Goal: Check status: Check status

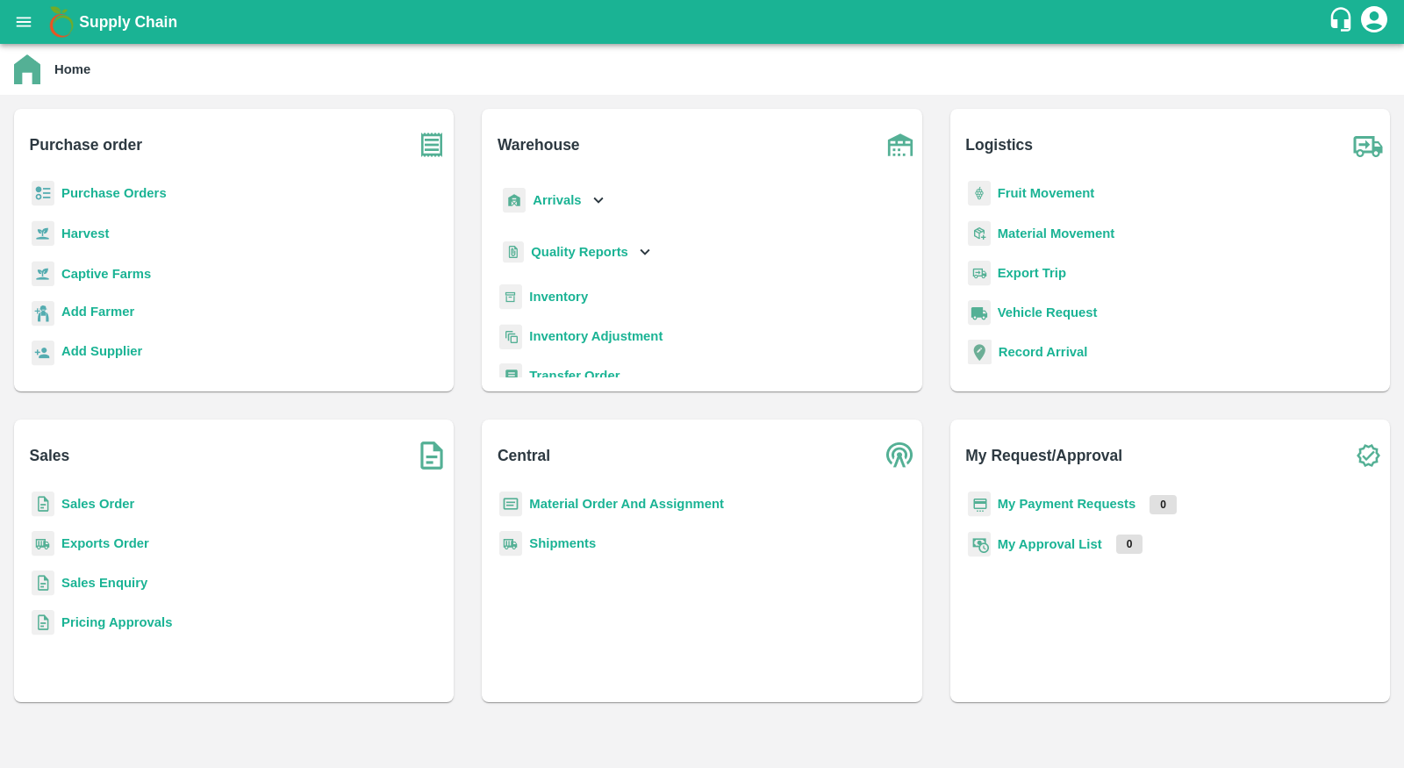
click at [122, 183] on p "Purchase Orders" at bounding box center [113, 192] width 105 height 19
click at [122, 198] on b "Purchase Orders" at bounding box center [113, 193] width 105 height 14
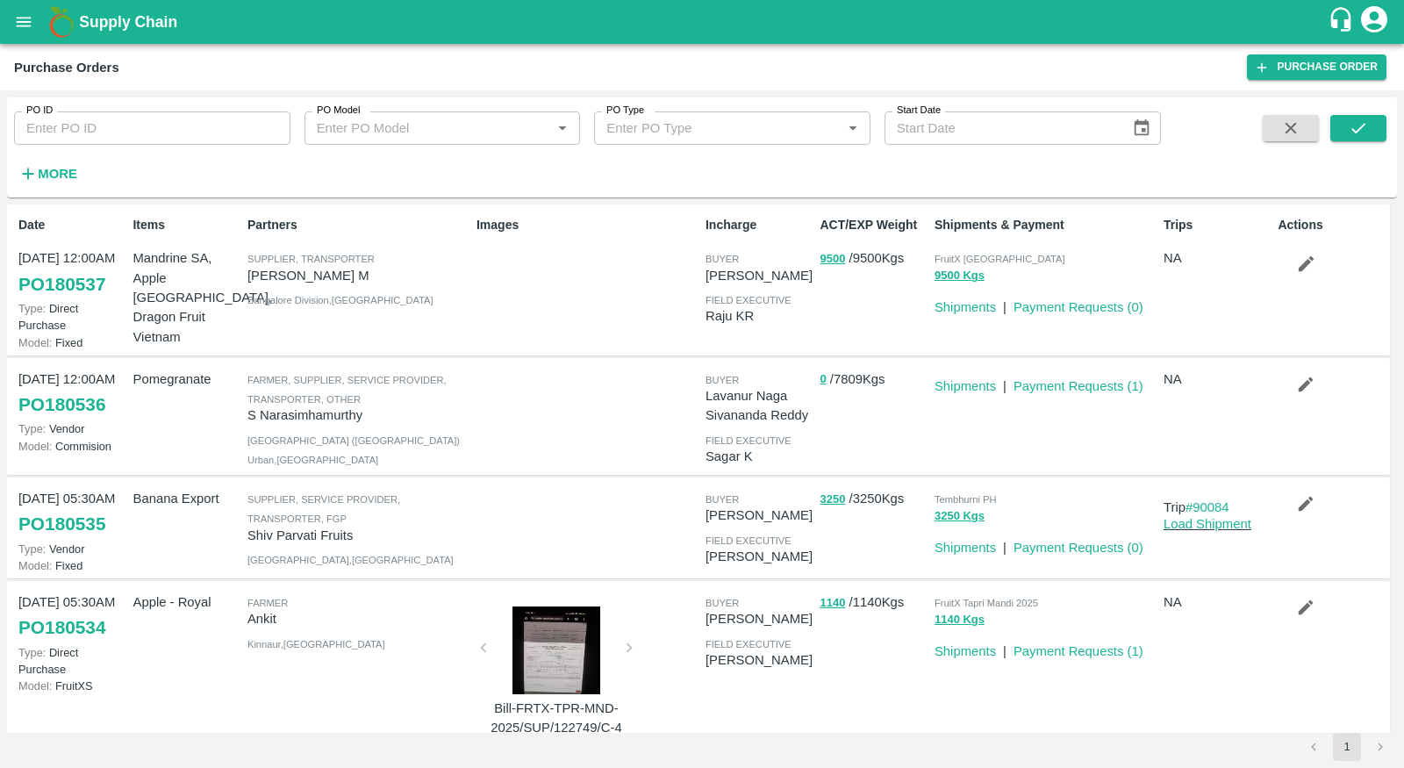
click at [72, 402] on link "PO 180536" at bounding box center [61, 405] width 87 height 32
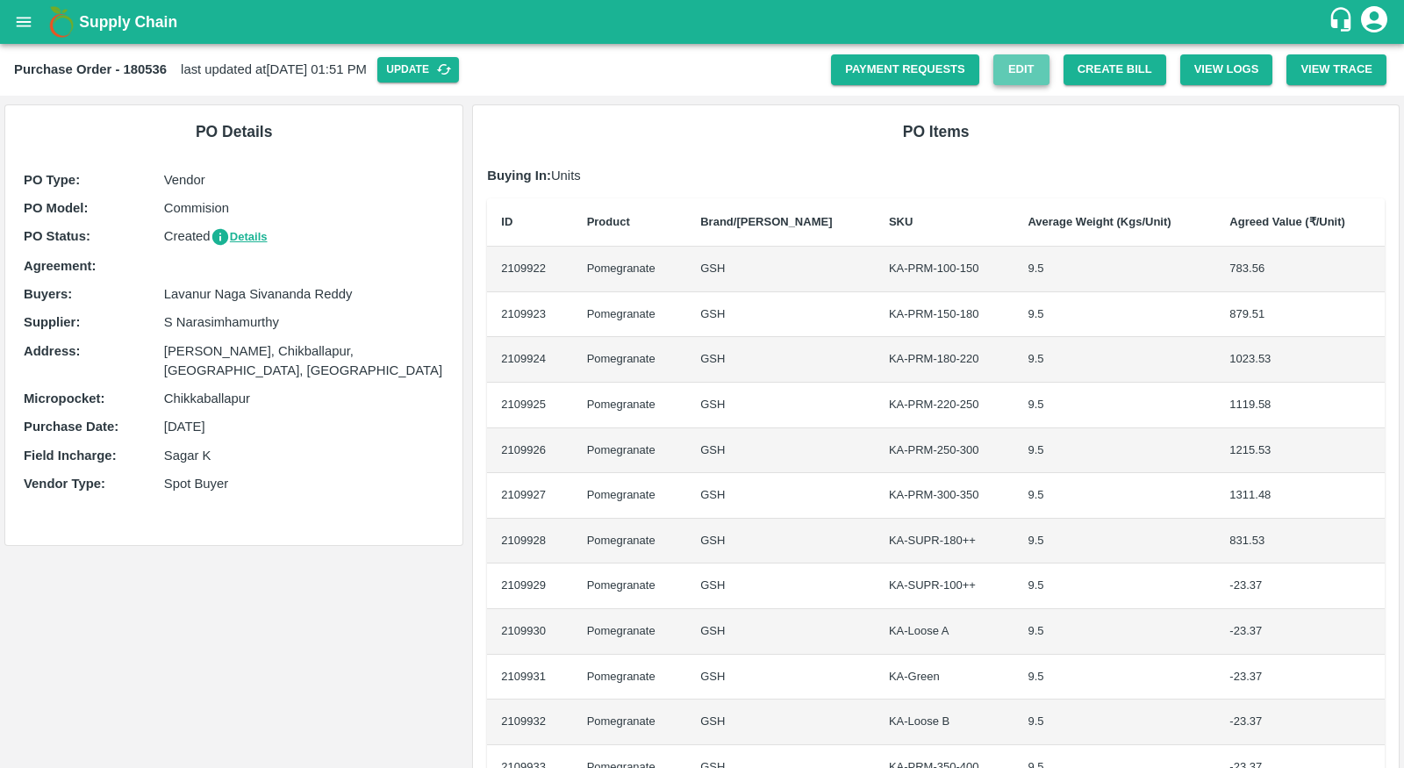
click at [1021, 61] on link "Edit" at bounding box center [1021, 69] width 56 height 31
drag, startPoint x: 1055, startPoint y: 88, endPoint x: 998, endPoint y: 85, distance: 57.1
click at [994, 84] on div "Purchase Order - 180536 last updated at 13 Oct 2025, 01:51 PM Update Payment Re…" at bounding box center [702, 70] width 1404 height 52
drag, startPoint x: 985, startPoint y: 39, endPoint x: 1027, endPoint y: 84, distance: 62.1
click at [1027, 85] on div "Supply Chain Purchase Order - 180536 last updated at 13 Oct 2025, 01:51 PM Upda…" at bounding box center [702, 384] width 1404 height 768
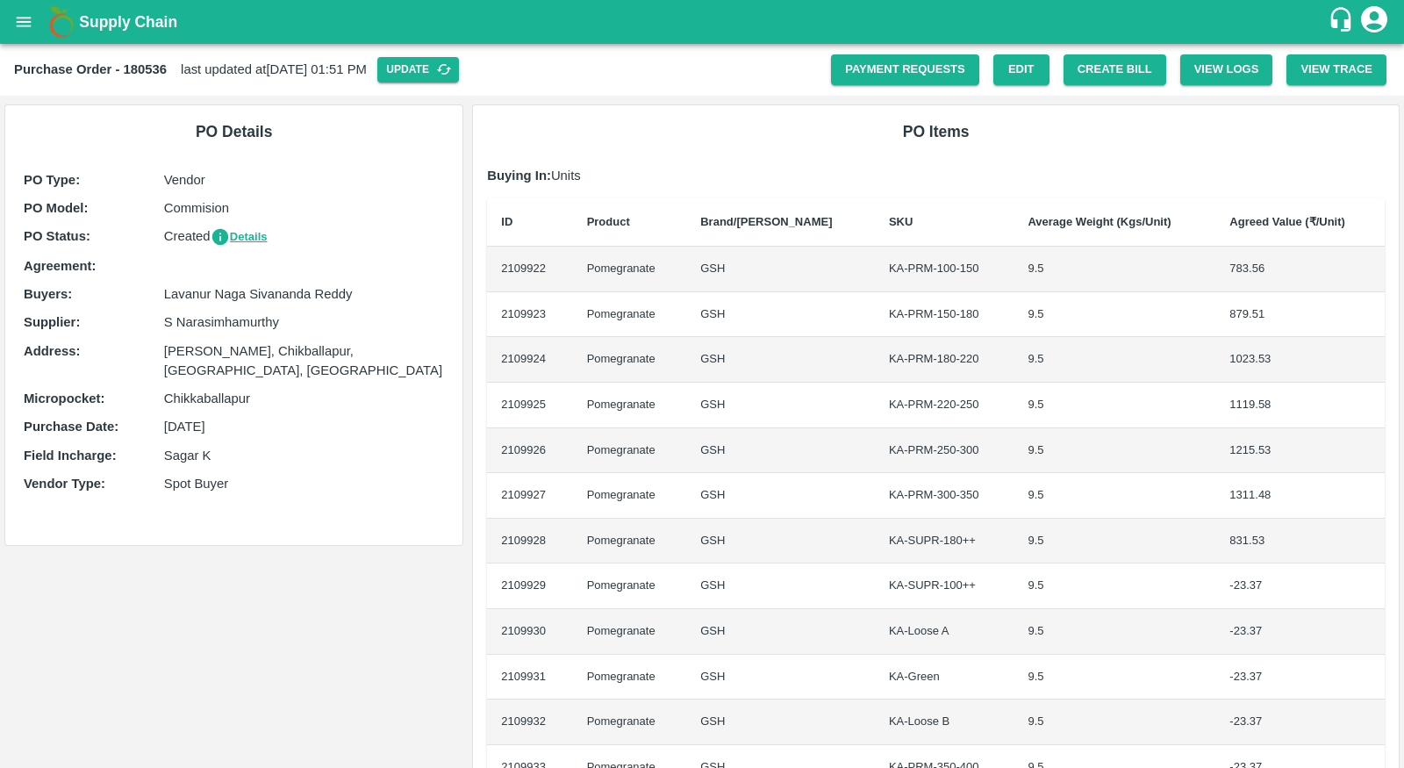
click at [1029, 121] on h6 "PO Items" at bounding box center [936, 131] width 898 height 25
drag, startPoint x: 1051, startPoint y: 75, endPoint x: 1006, endPoint y: 69, distance: 45.9
click at [1006, 69] on div "Payment Requests Edit Create Bill View Logs View Trace" at bounding box center [1102, 62] width 570 height 45
drag, startPoint x: 1006, startPoint y: 69, endPoint x: 1109, endPoint y: 48, distance: 105.7
click at [38, 34] on button "open drawer" at bounding box center [24, 22] width 40 height 40
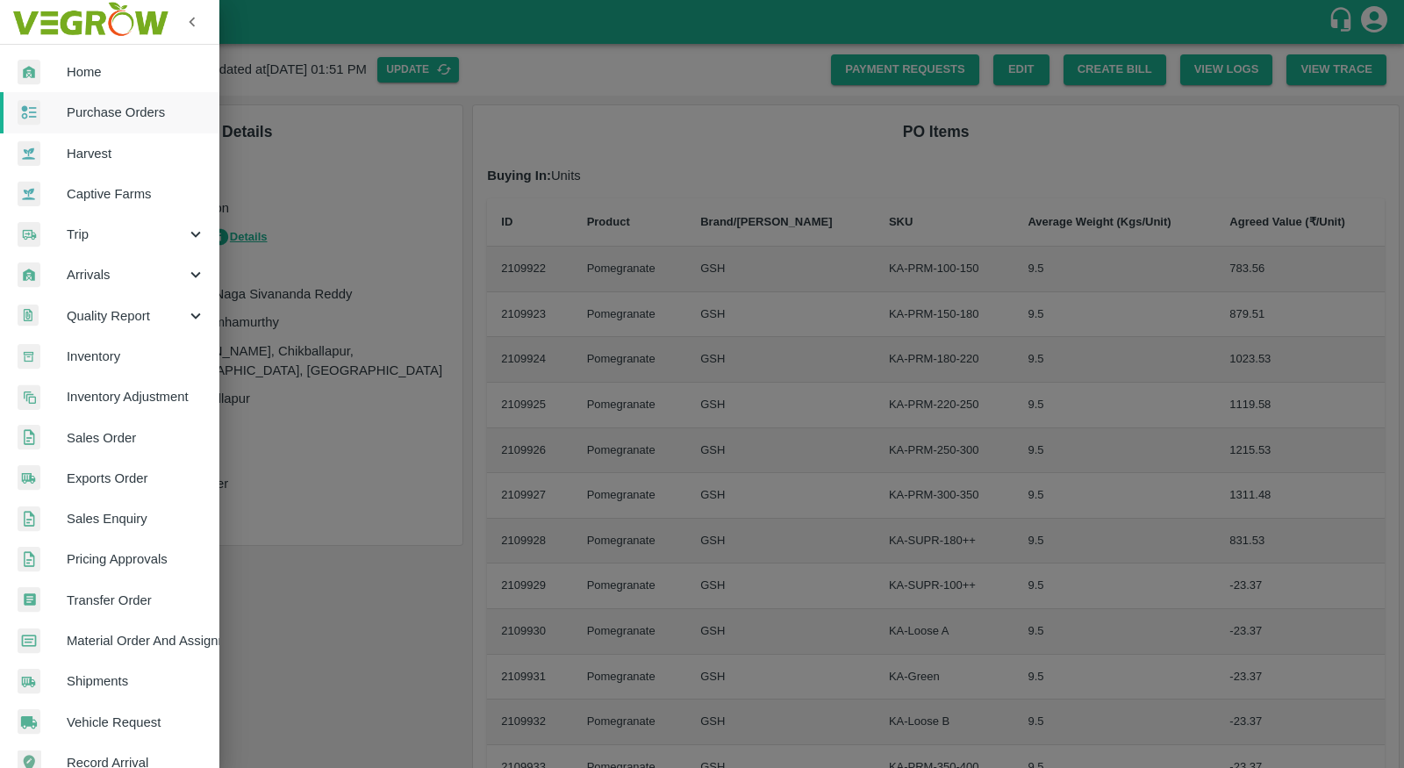
click at [104, 97] on link "Purchase Orders" at bounding box center [109, 112] width 219 height 40
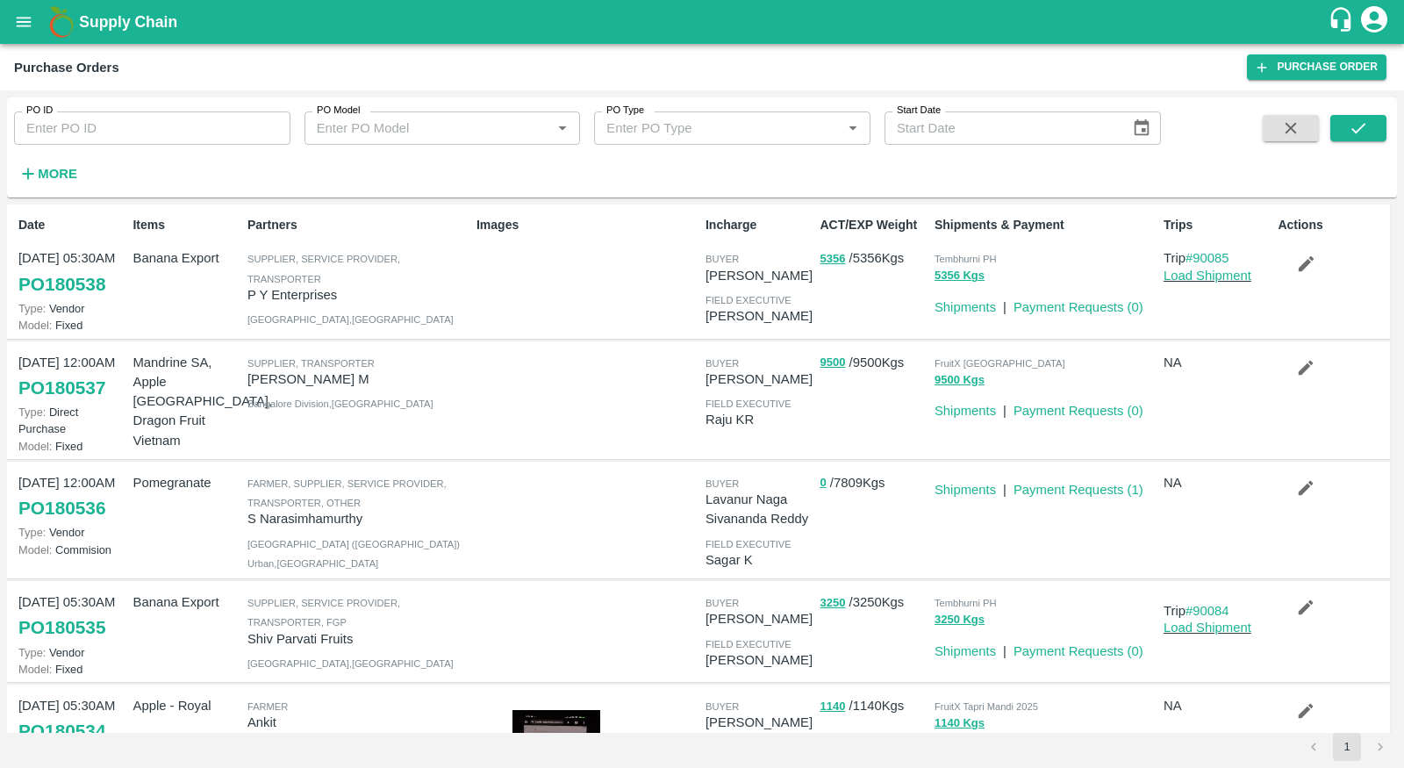
click at [43, 161] on button "More" at bounding box center [48, 174] width 68 height 30
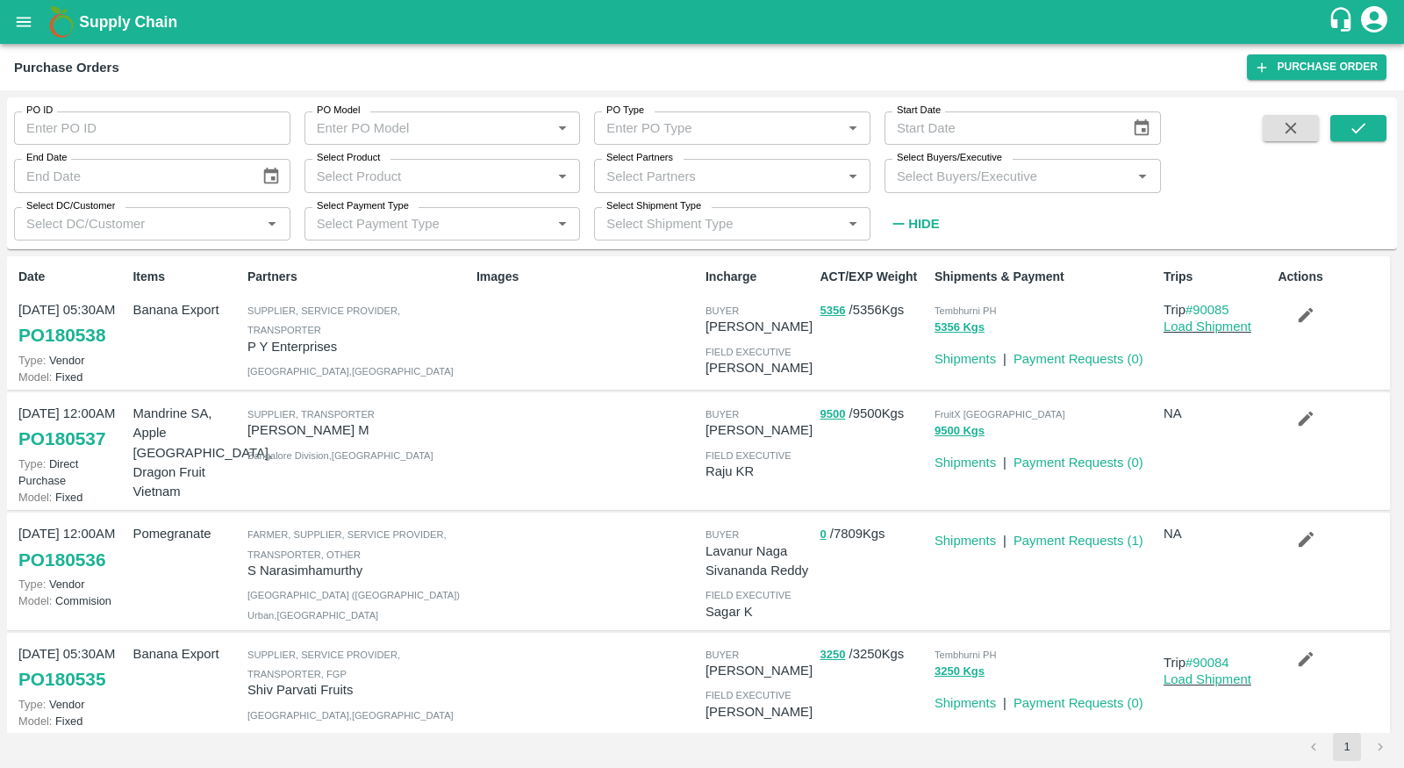
click at [368, 161] on label "Select Product" at bounding box center [348, 158] width 63 height 14
click at [368, 164] on input "Select Product" at bounding box center [428, 175] width 237 height 23
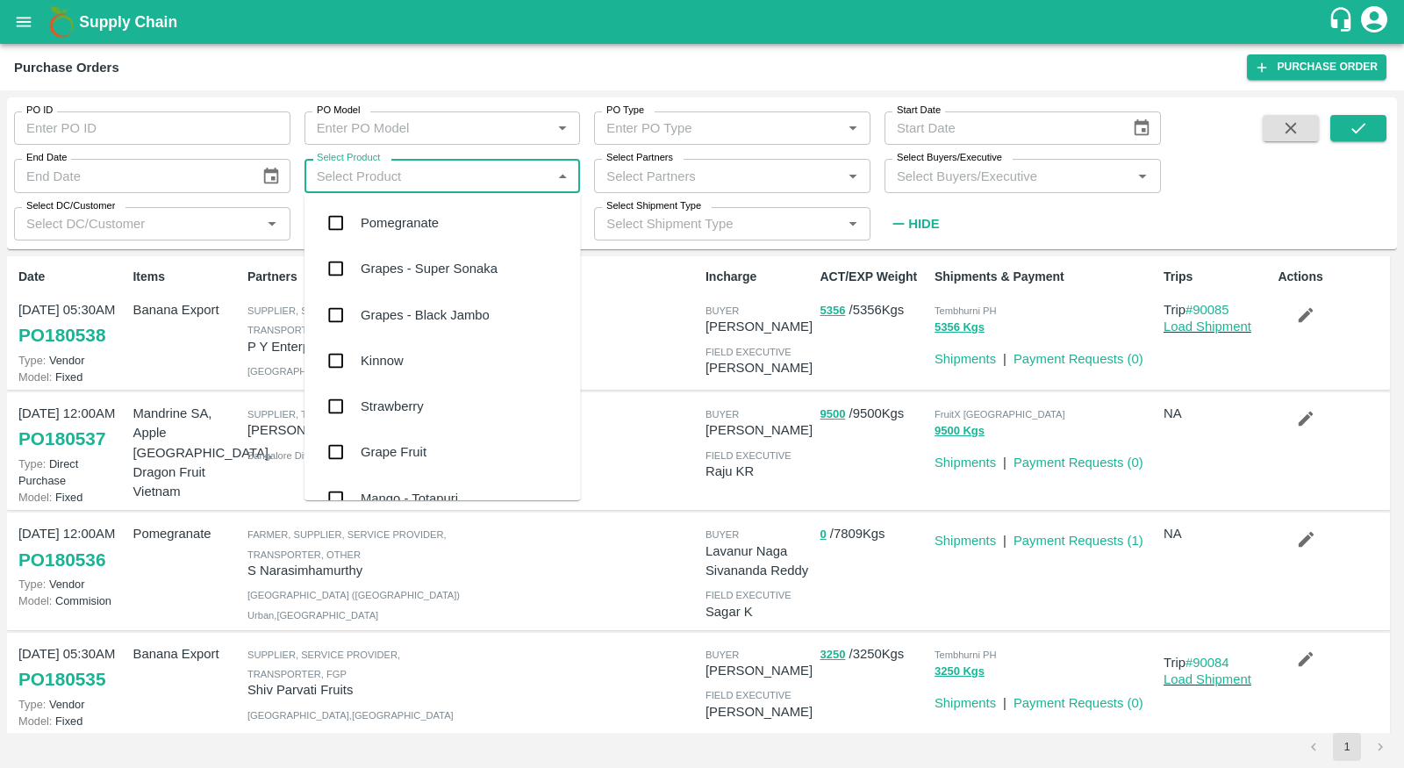
click at [368, 176] on input "Select Product" at bounding box center [428, 175] width 237 height 23
type input "export"
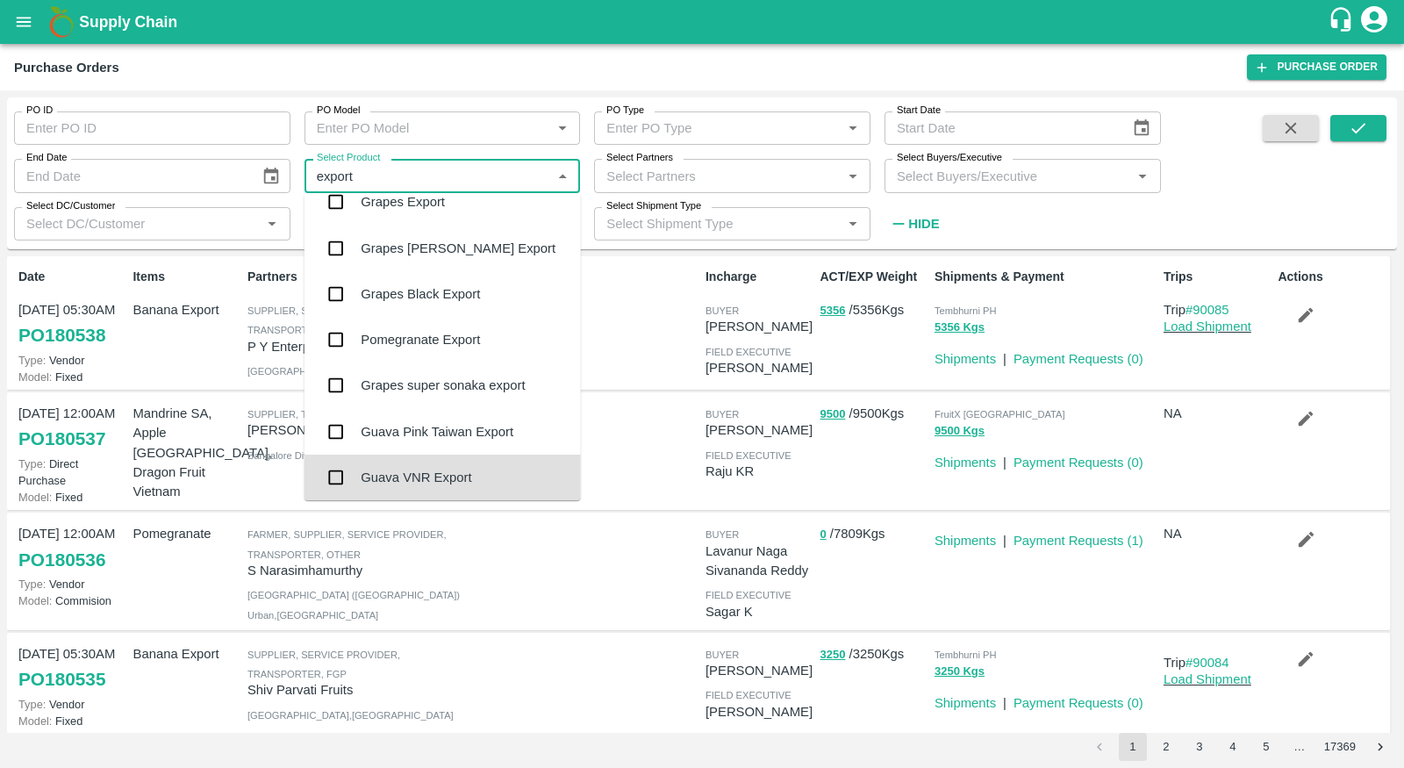
scroll to position [111, 0]
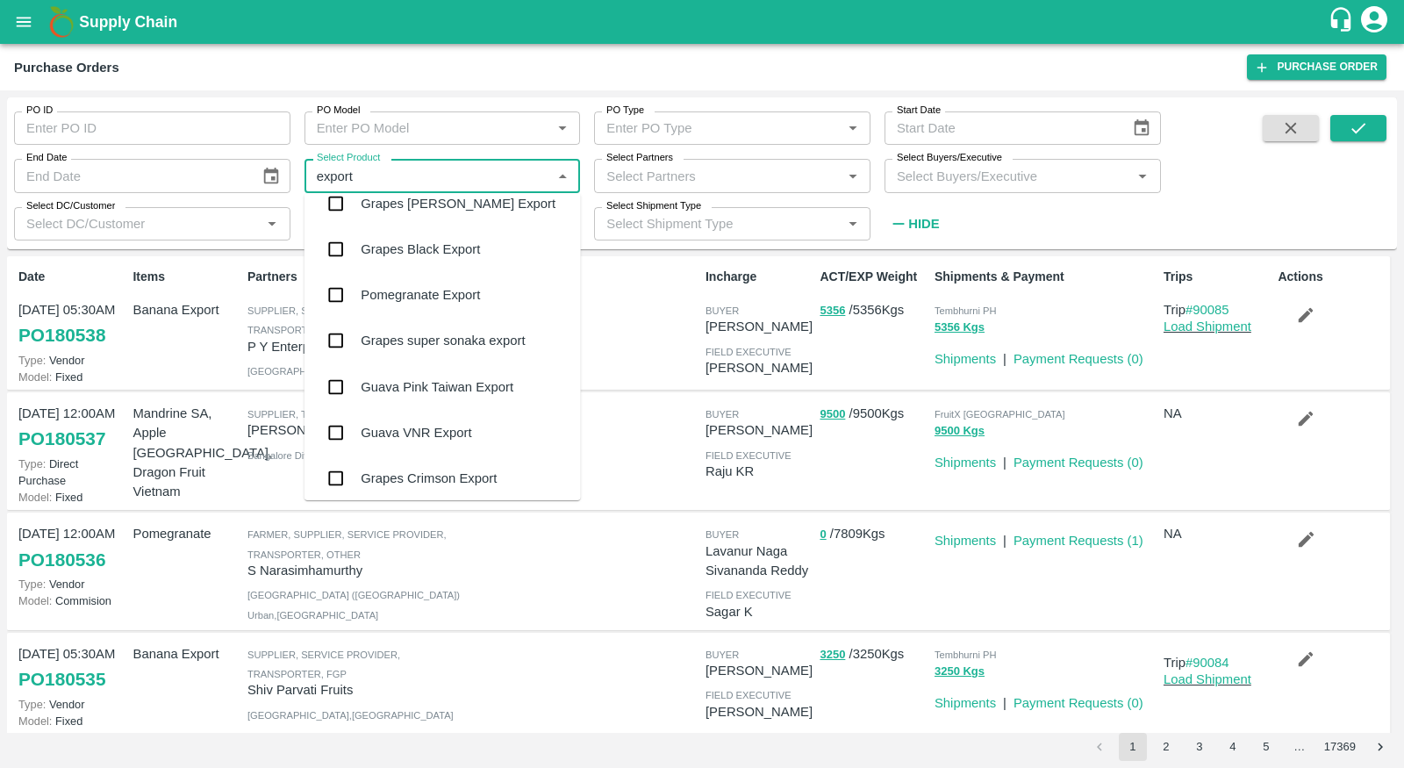
click at [520, 296] on div "Pomegranate Export" at bounding box center [443, 295] width 276 height 46
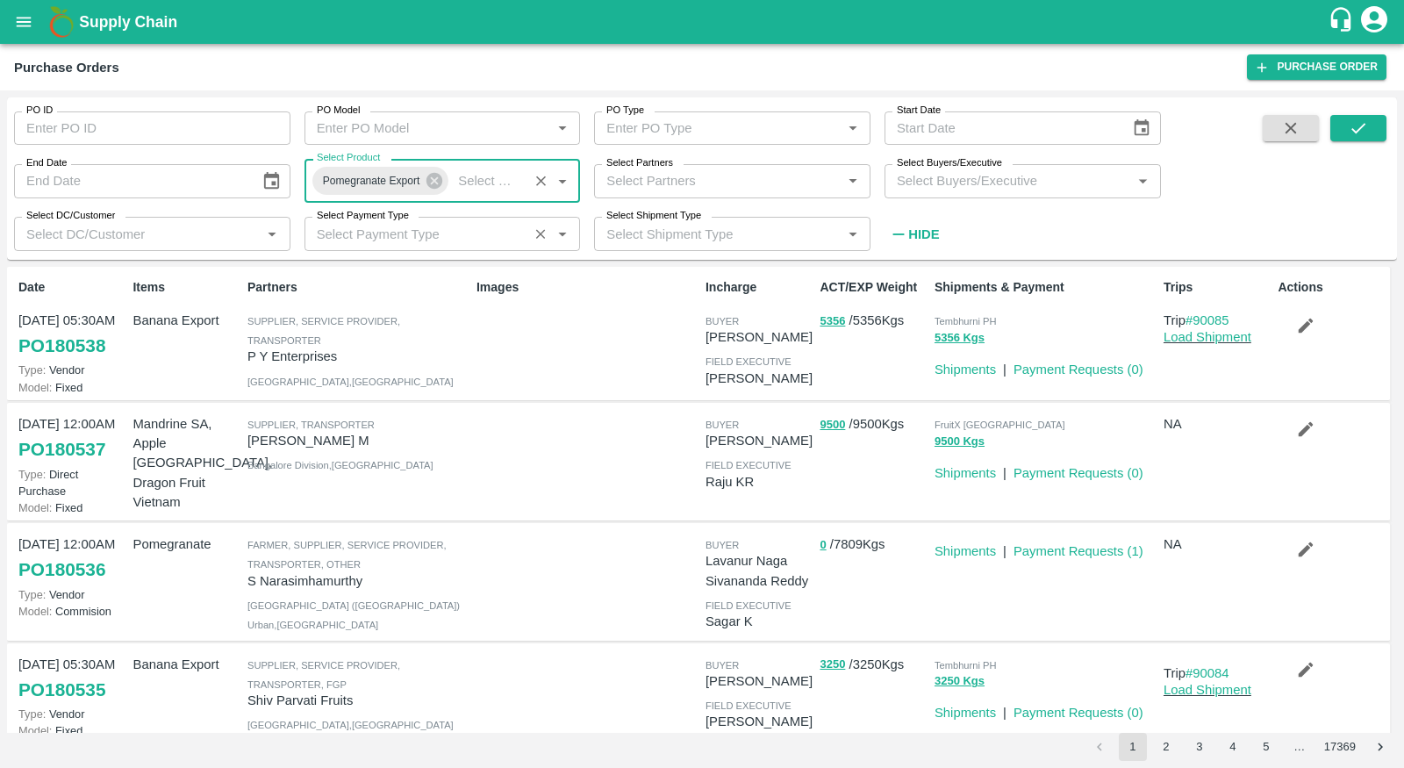
click at [477, 249] on div "Select Payment Type   *" at bounding box center [443, 233] width 276 height 33
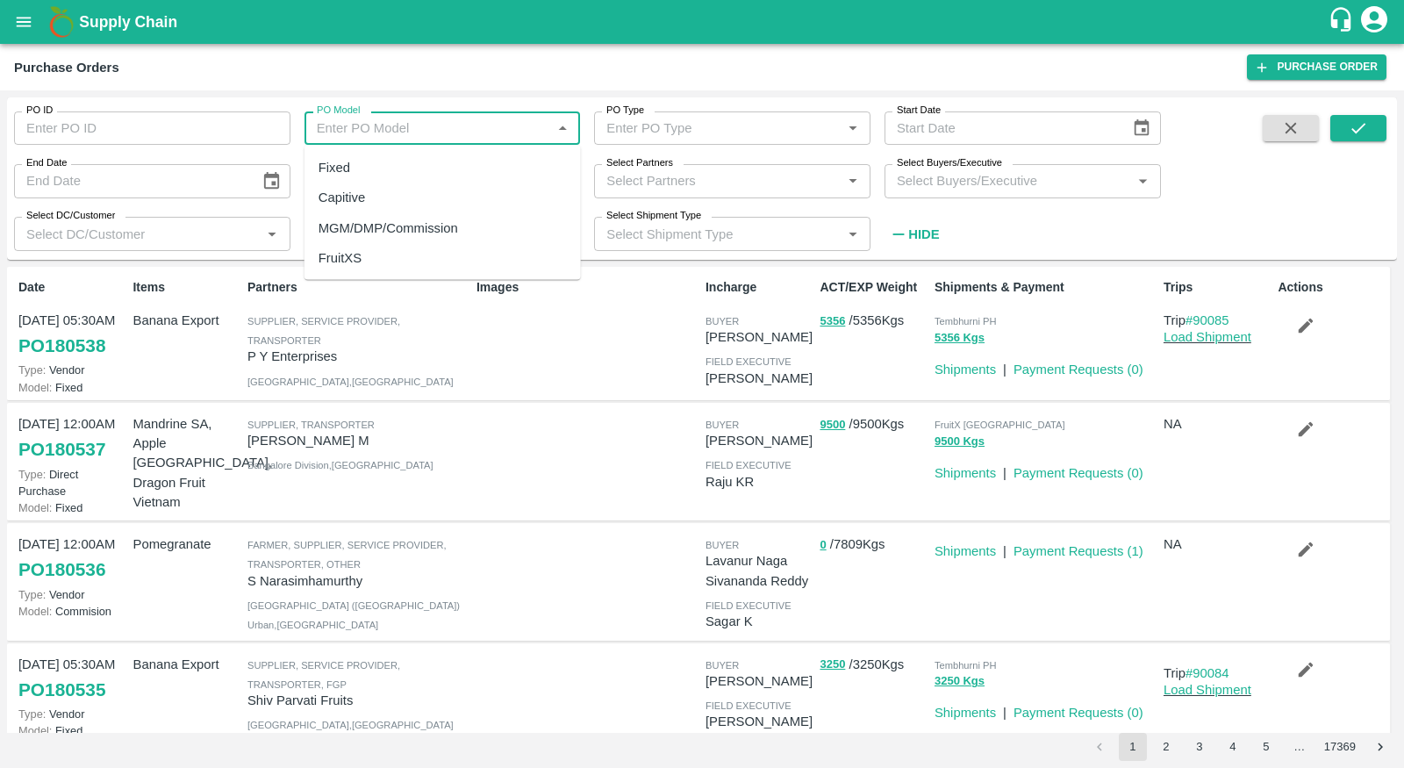
click at [450, 127] on input "PO Model" at bounding box center [428, 128] width 237 height 23
click at [457, 237] on div "MGM/DMP/Commission" at bounding box center [443, 227] width 276 height 30
type input "MGM/DMP/Commission"
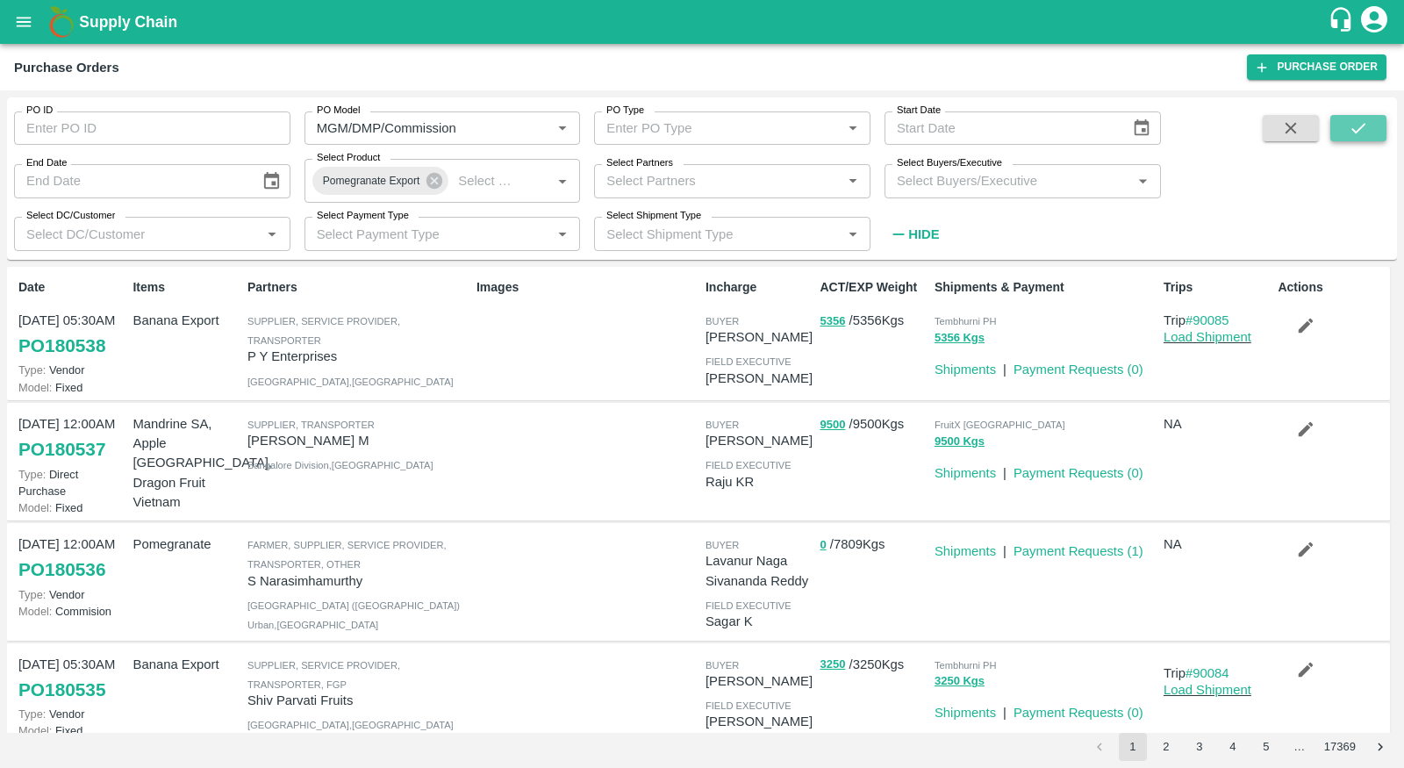
click at [1350, 124] on icon "submit" at bounding box center [1358, 127] width 19 height 19
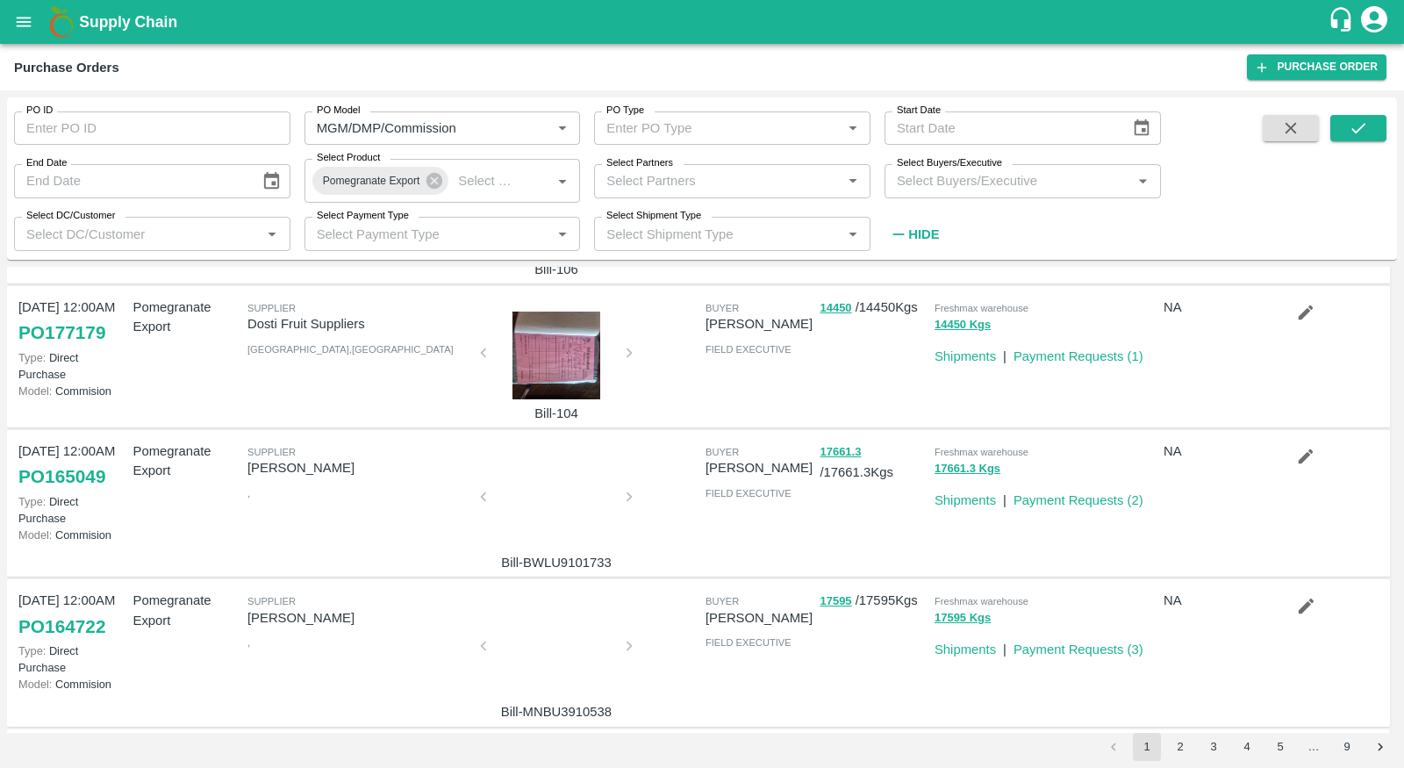
scroll to position [1040, 0]
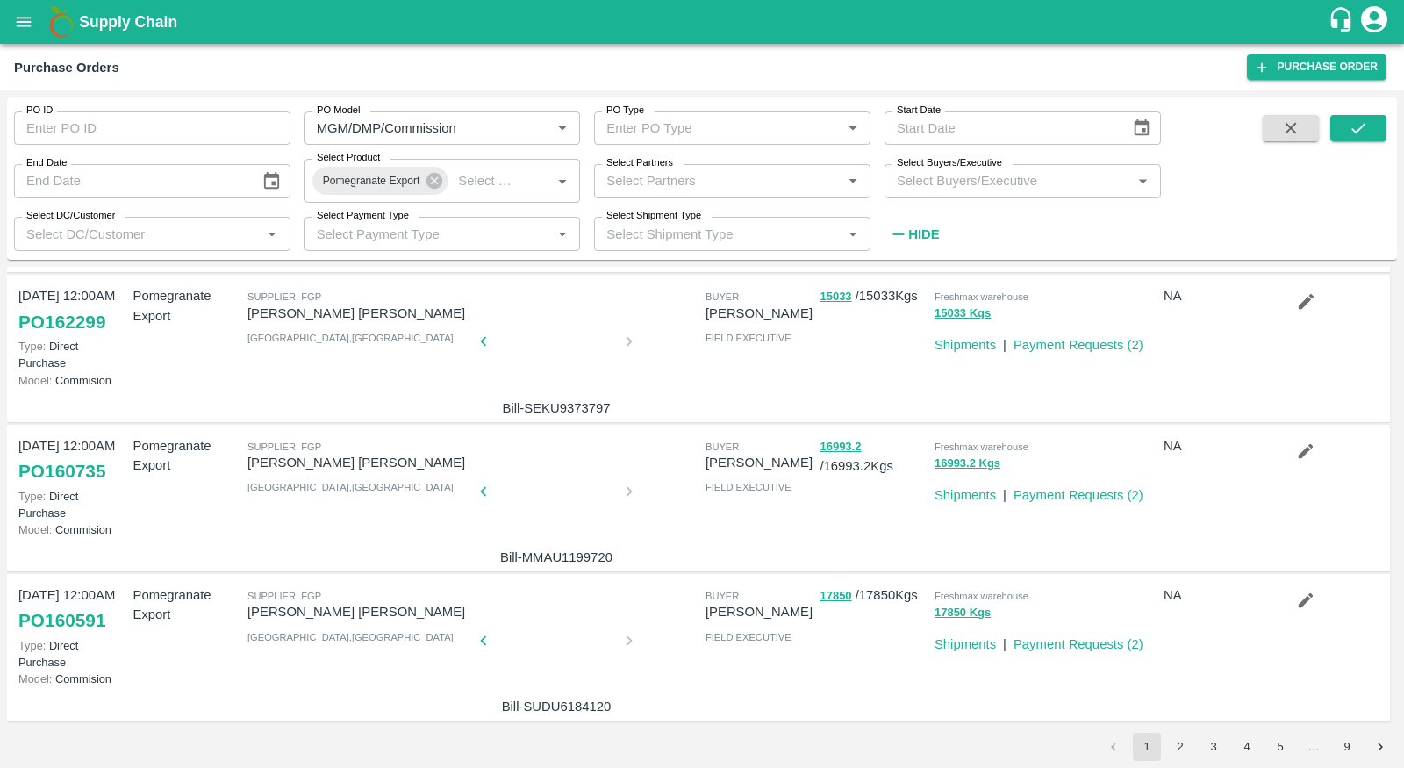
click at [94, 615] on link "PO 160591" at bounding box center [61, 621] width 87 height 32
click at [449, 219] on div "Select Payment Type   *" at bounding box center [443, 233] width 276 height 33
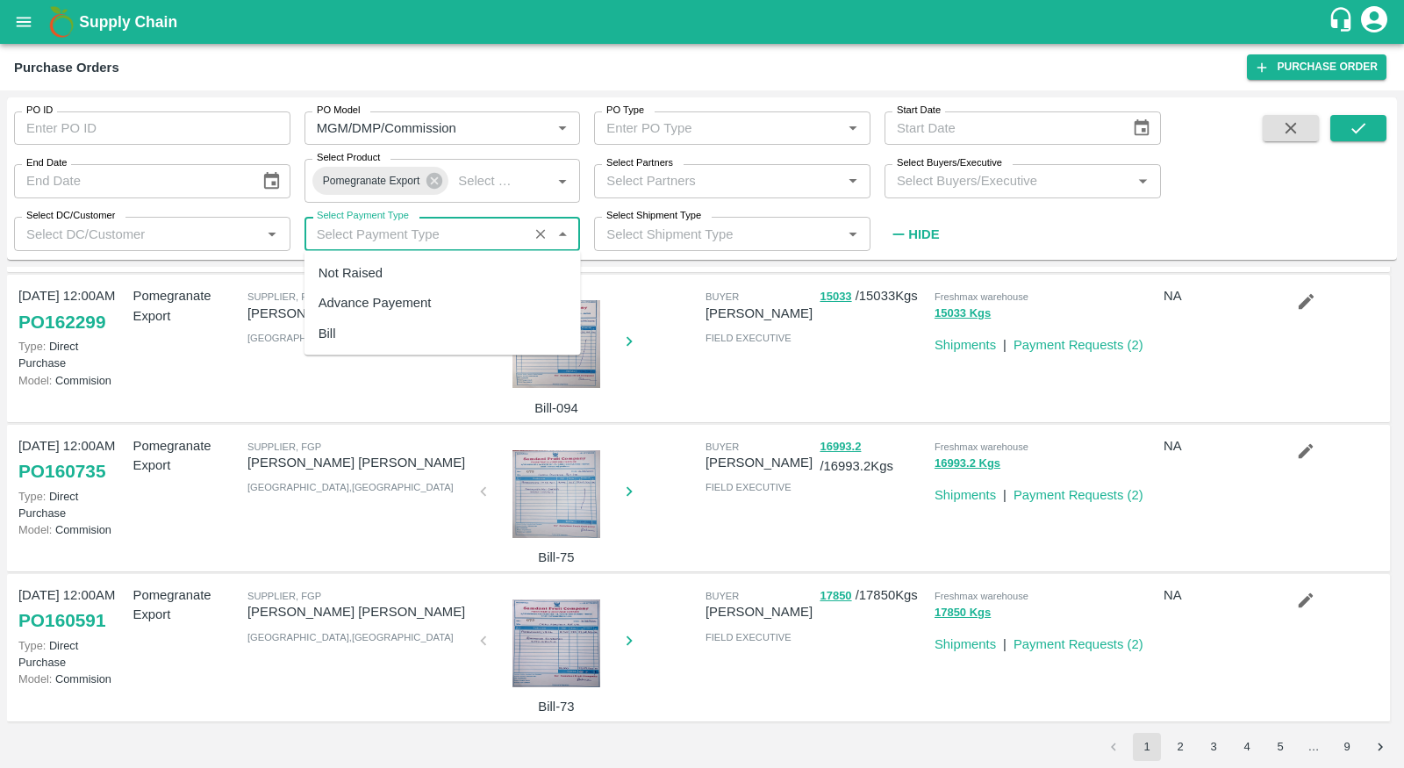
click at [445, 280] on div "Not Raised" at bounding box center [443, 273] width 276 height 30
type input "Not Raised"
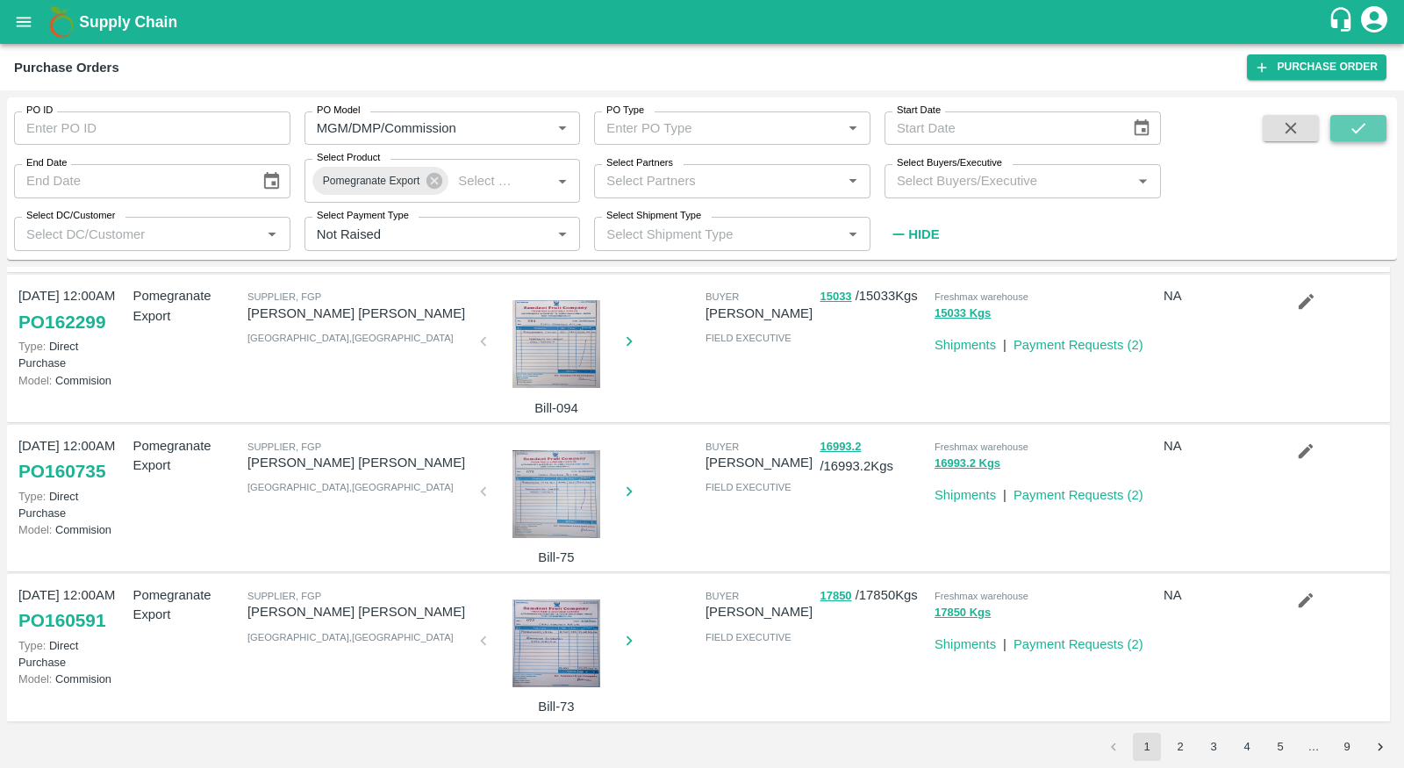
click at [1365, 134] on icon "submit" at bounding box center [1358, 127] width 19 height 19
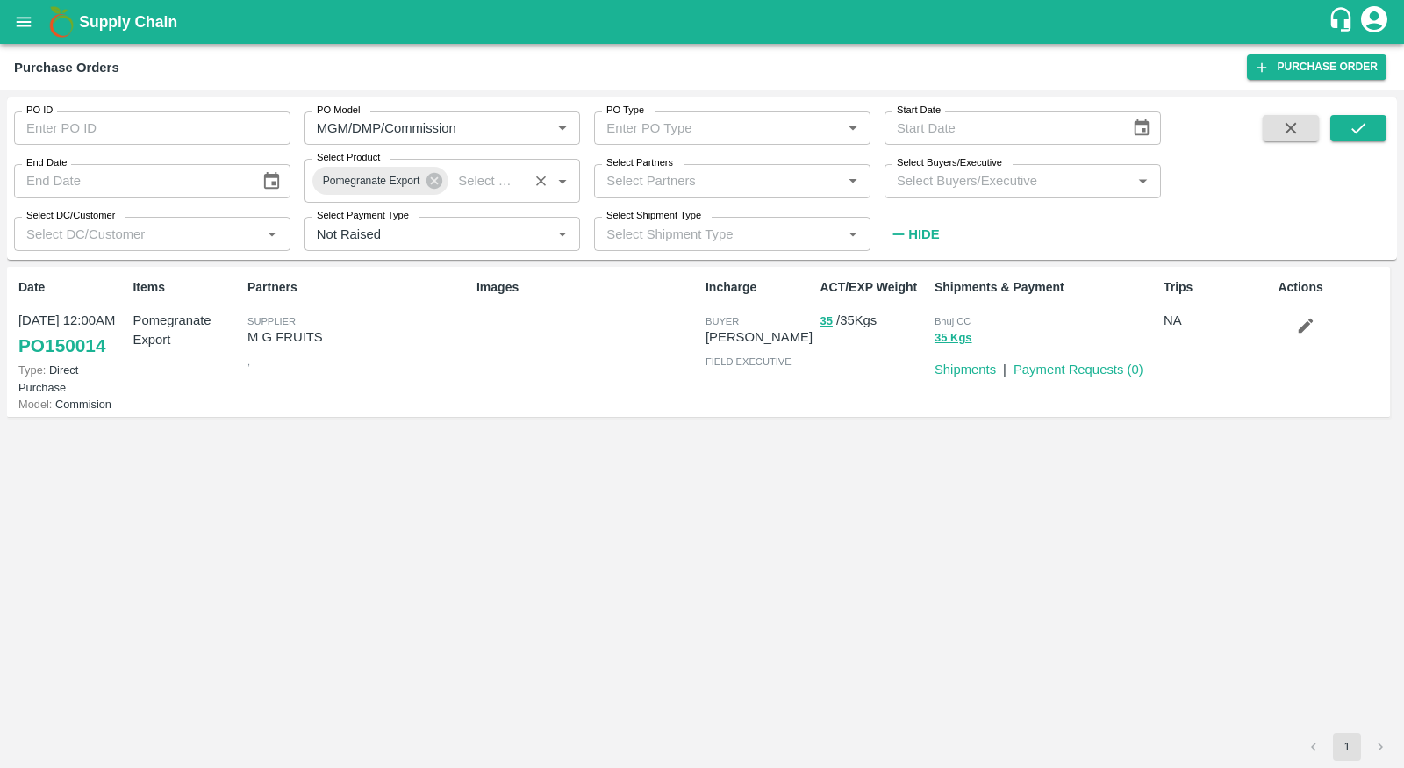
click at [490, 198] on div "Pomegranate Export Select Product   *" at bounding box center [443, 181] width 276 height 44
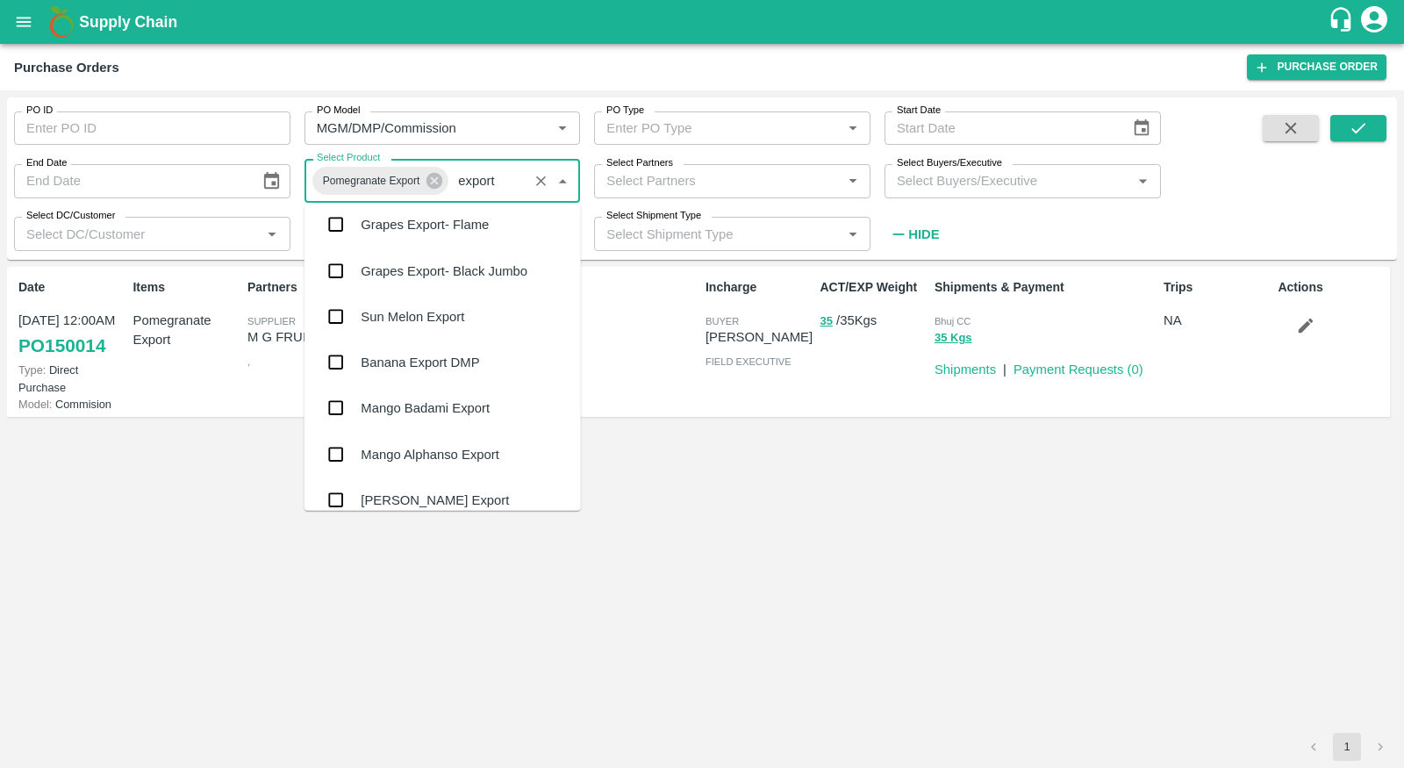
scroll to position [945, 0]
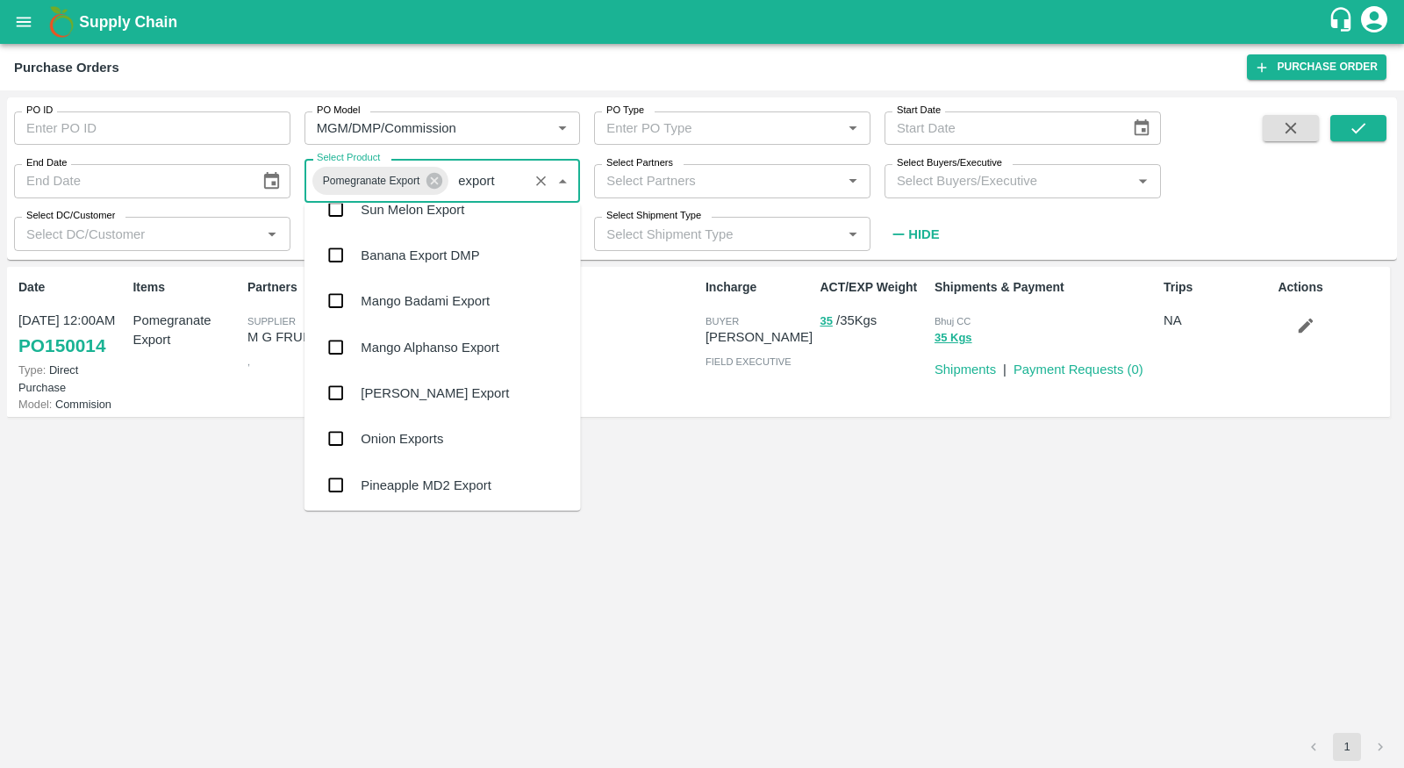
type input "export"
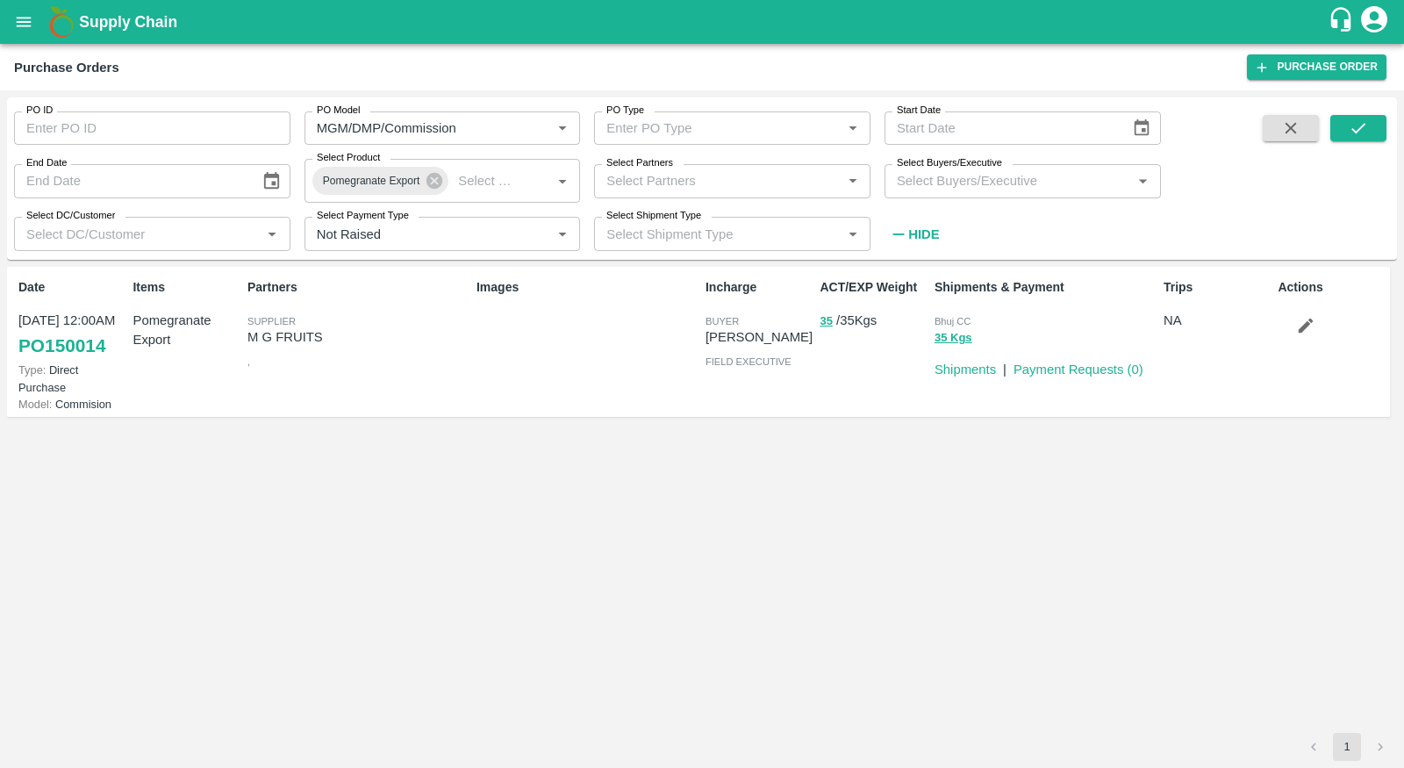
click at [106, 327] on p "29 Mar, 12:00AM" at bounding box center [71, 320] width 107 height 19
click at [96, 335] on link "PO 150014" at bounding box center [61, 346] width 87 height 32
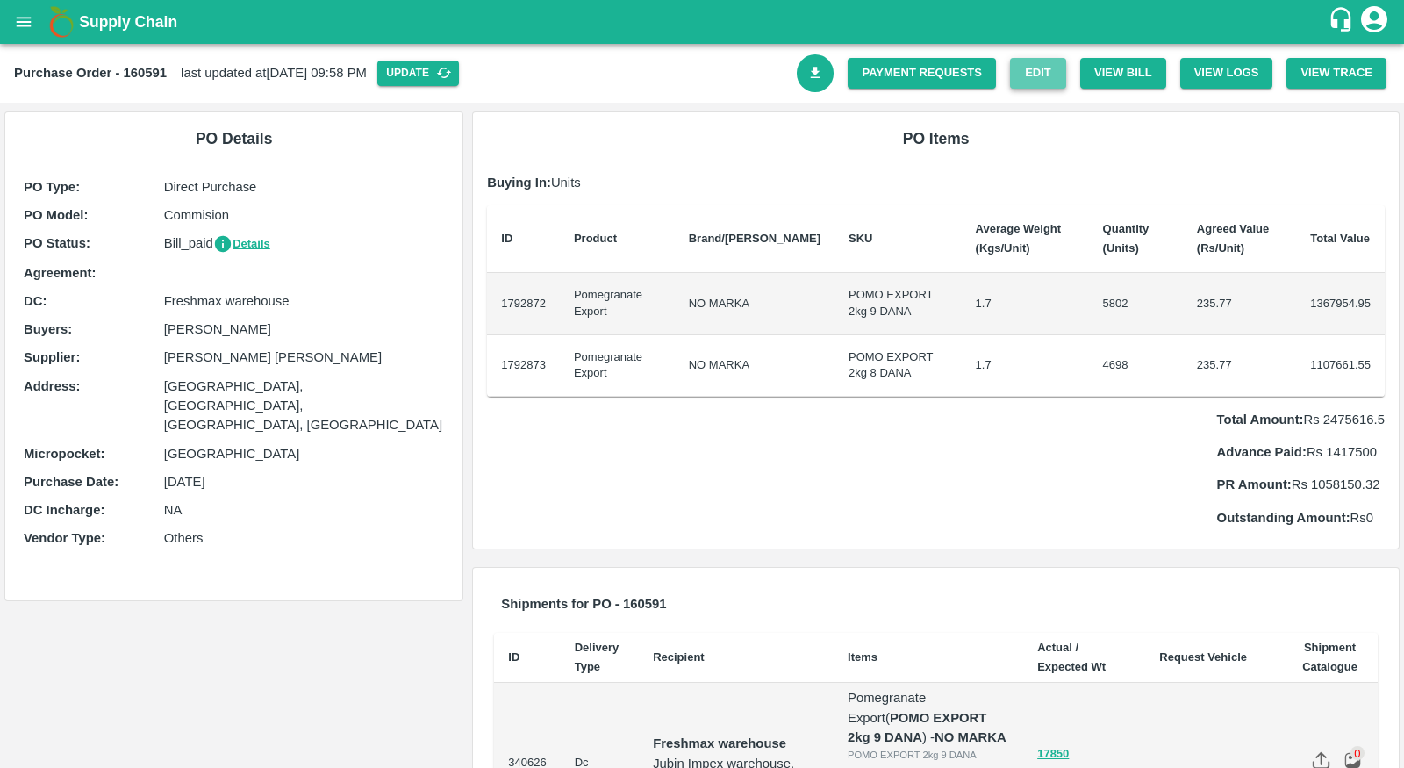
click at [1052, 80] on link "Edit" at bounding box center [1038, 73] width 56 height 31
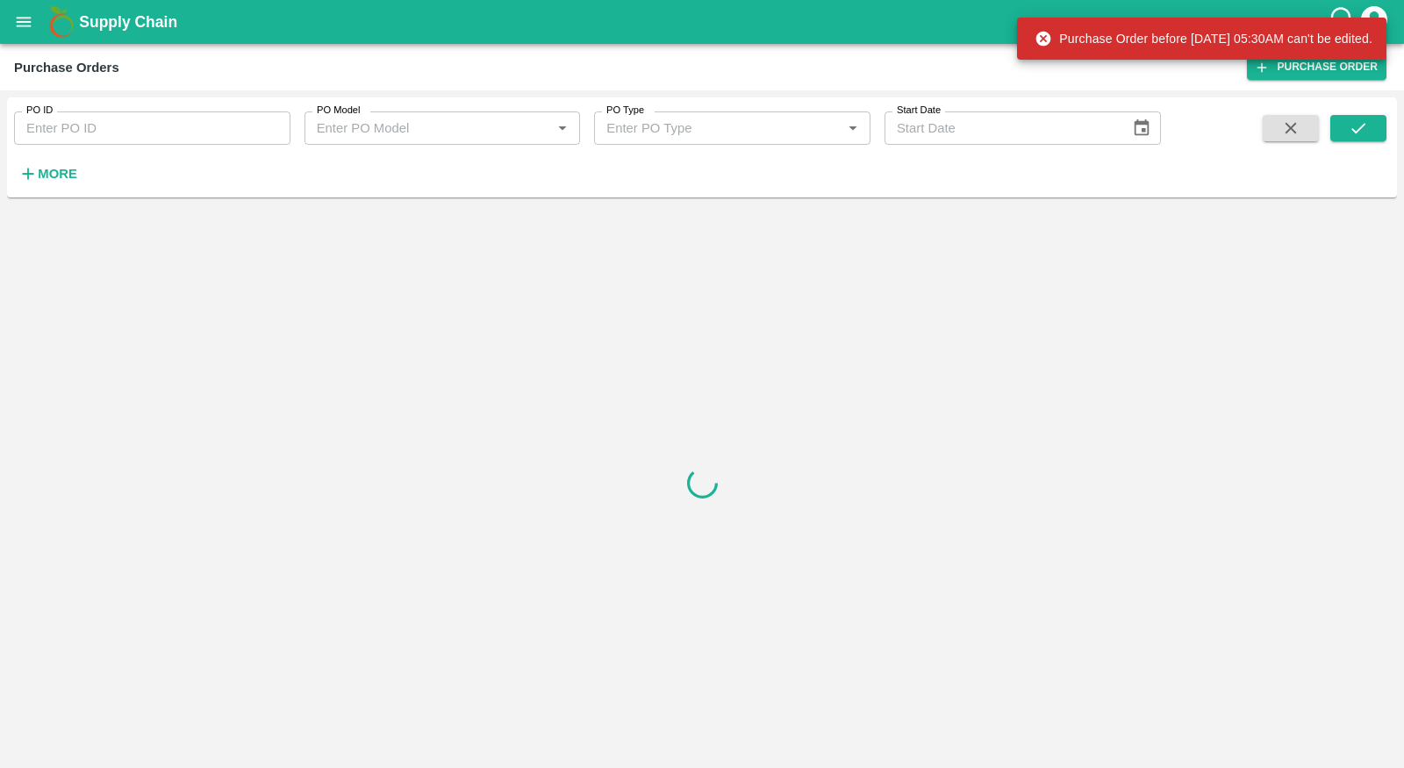
click at [36, 66] on div "Purchase Orders" at bounding box center [66, 67] width 105 height 23
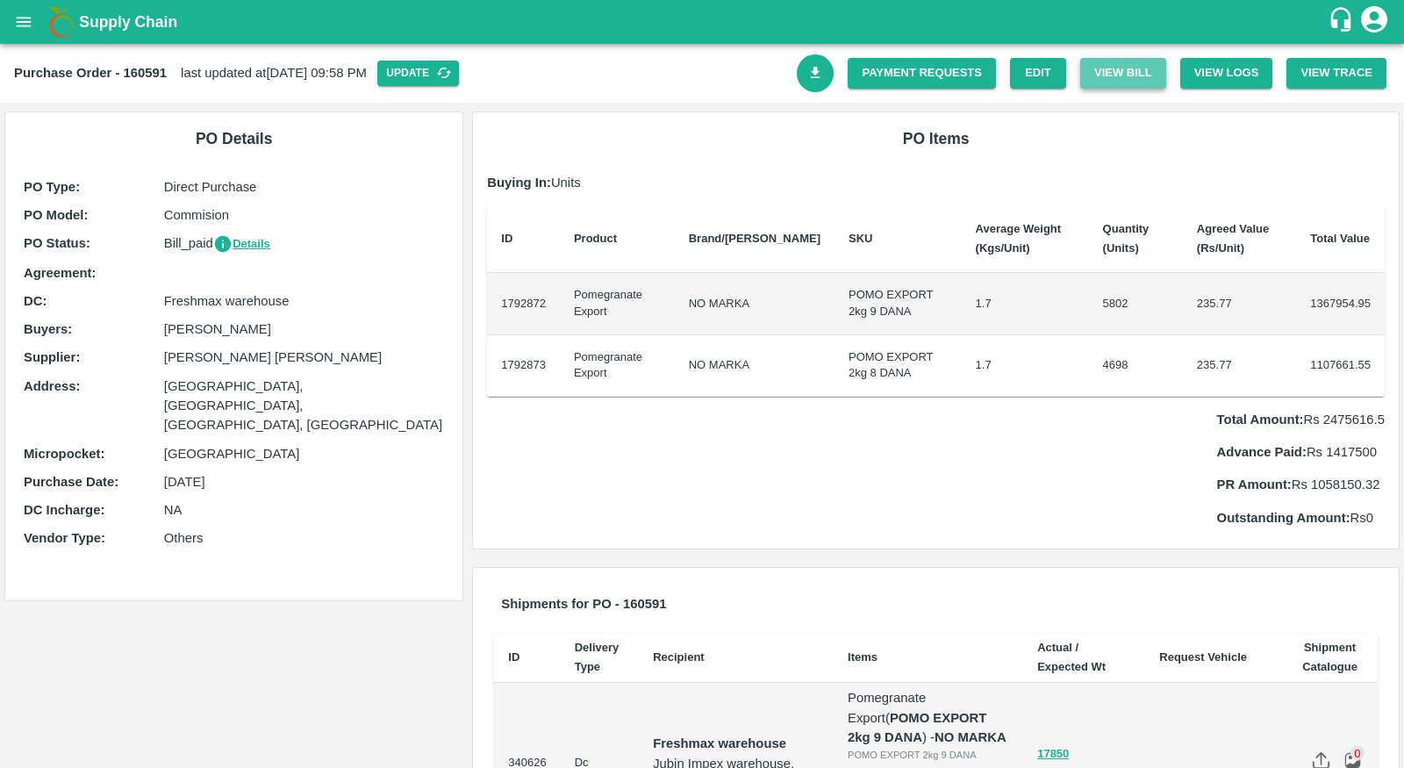
click at [1144, 70] on button "View Bill" at bounding box center [1123, 73] width 86 height 31
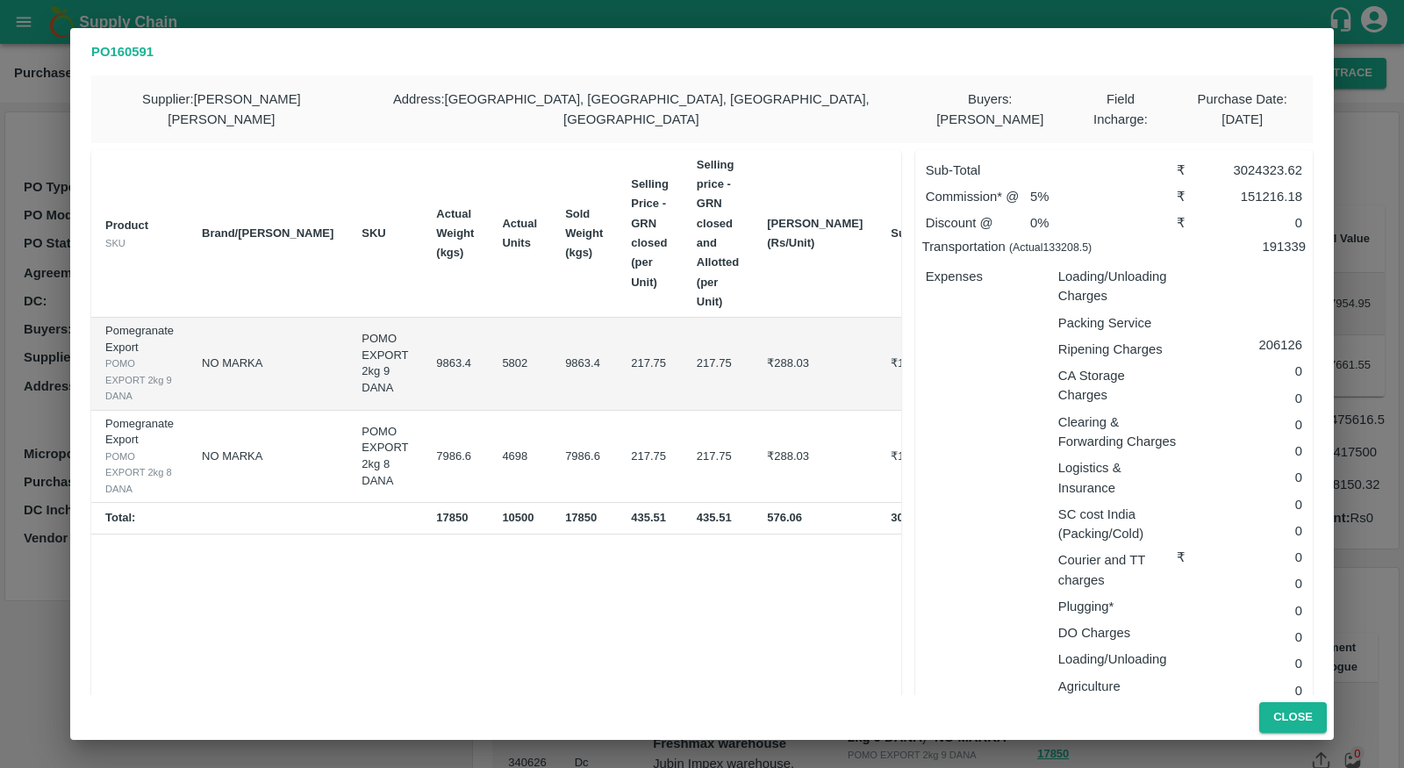
scroll to position [233, 0]
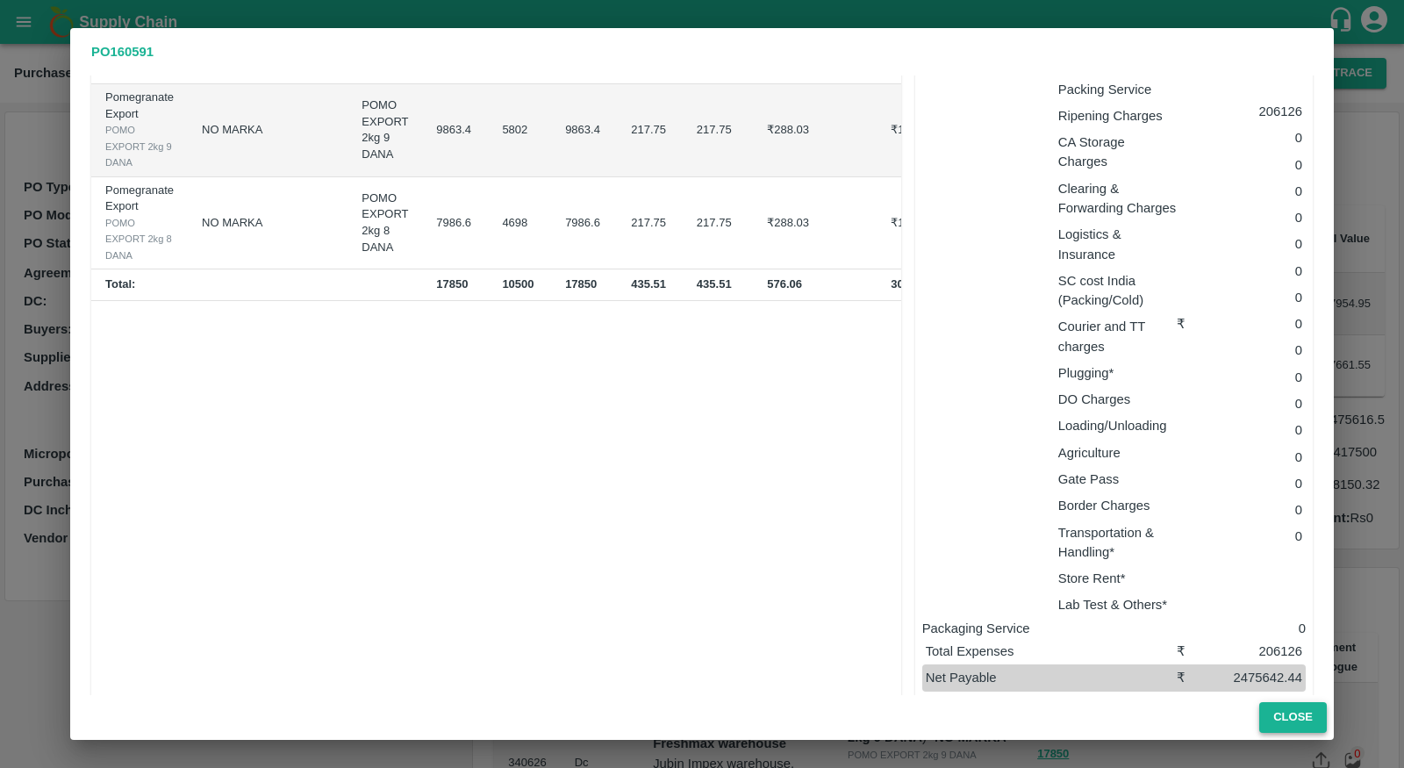
click at [1282, 720] on button "Close" at bounding box center [1293, 717] width 68 height 31
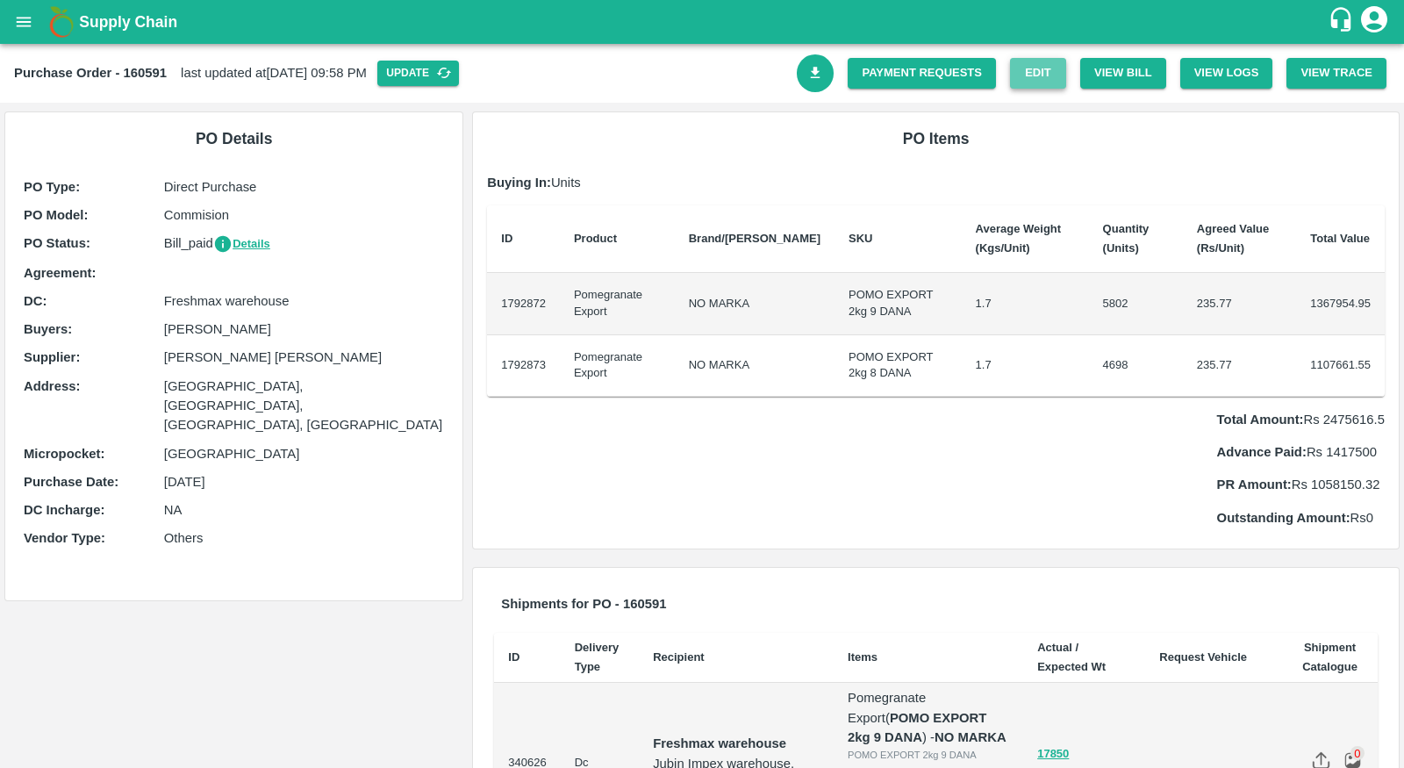
click at [1043, 75] on link "Edit" at bounding box center [1038, 73] width 56 height 31
click at [1122, 85] on button "View Bill" at bounding box center [1123, 73] width 86 height 31
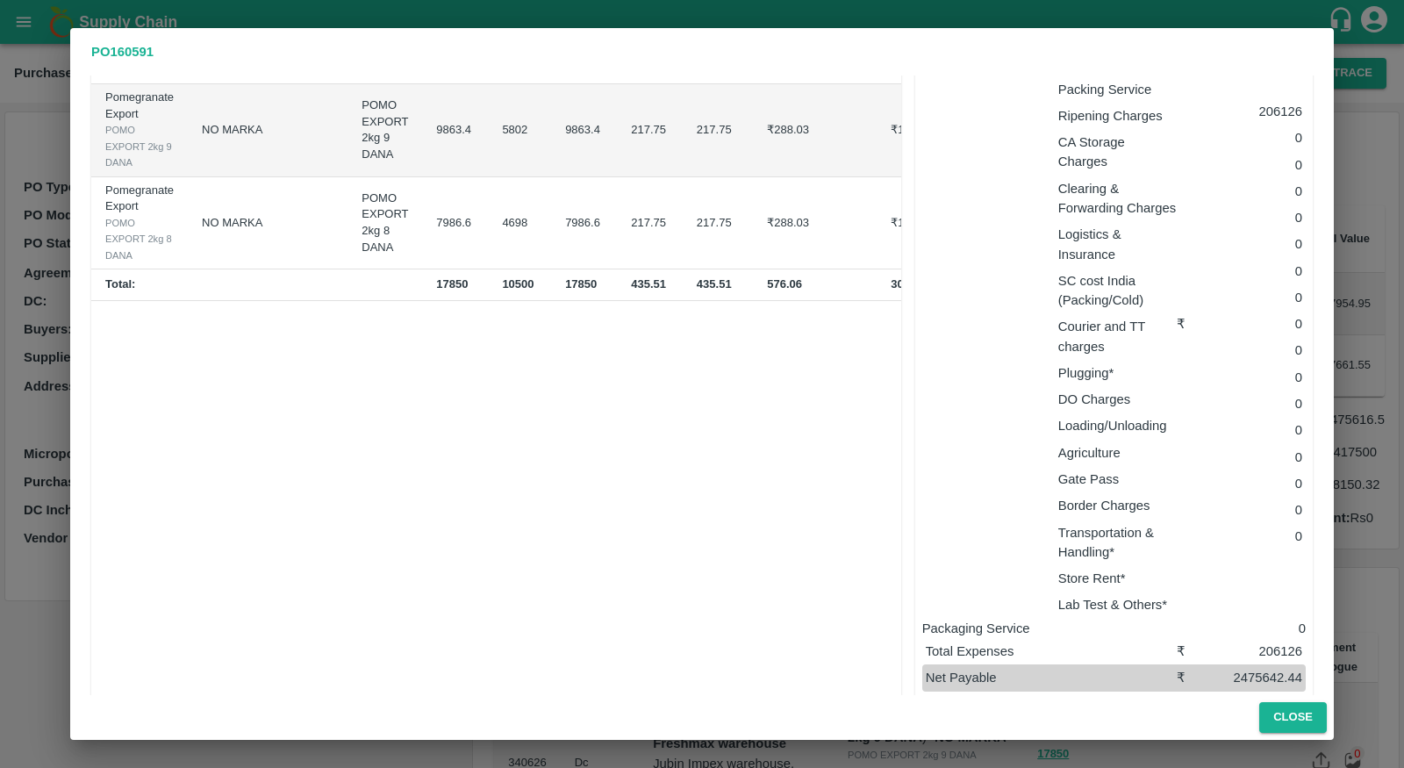
click at [1220, 14] on div "PO 160591 Supplier : Mohammad Razaur Rahman Address : Sangola, Solapur, Sangola…" at bounding box center [702, 384] width 1404 height 768
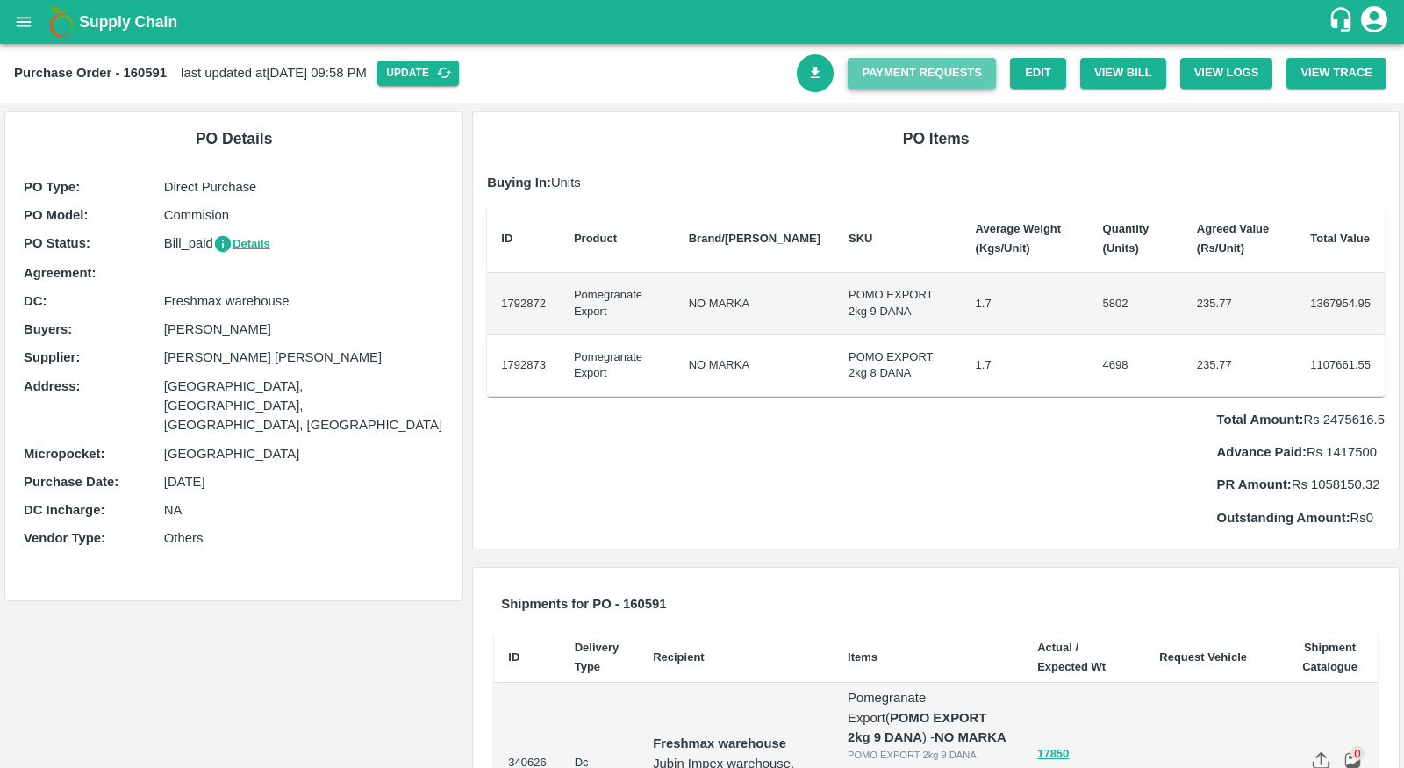
click at [943, 72] on link "Payment Requests" at bounding box center [922, 73] width 148 height 31
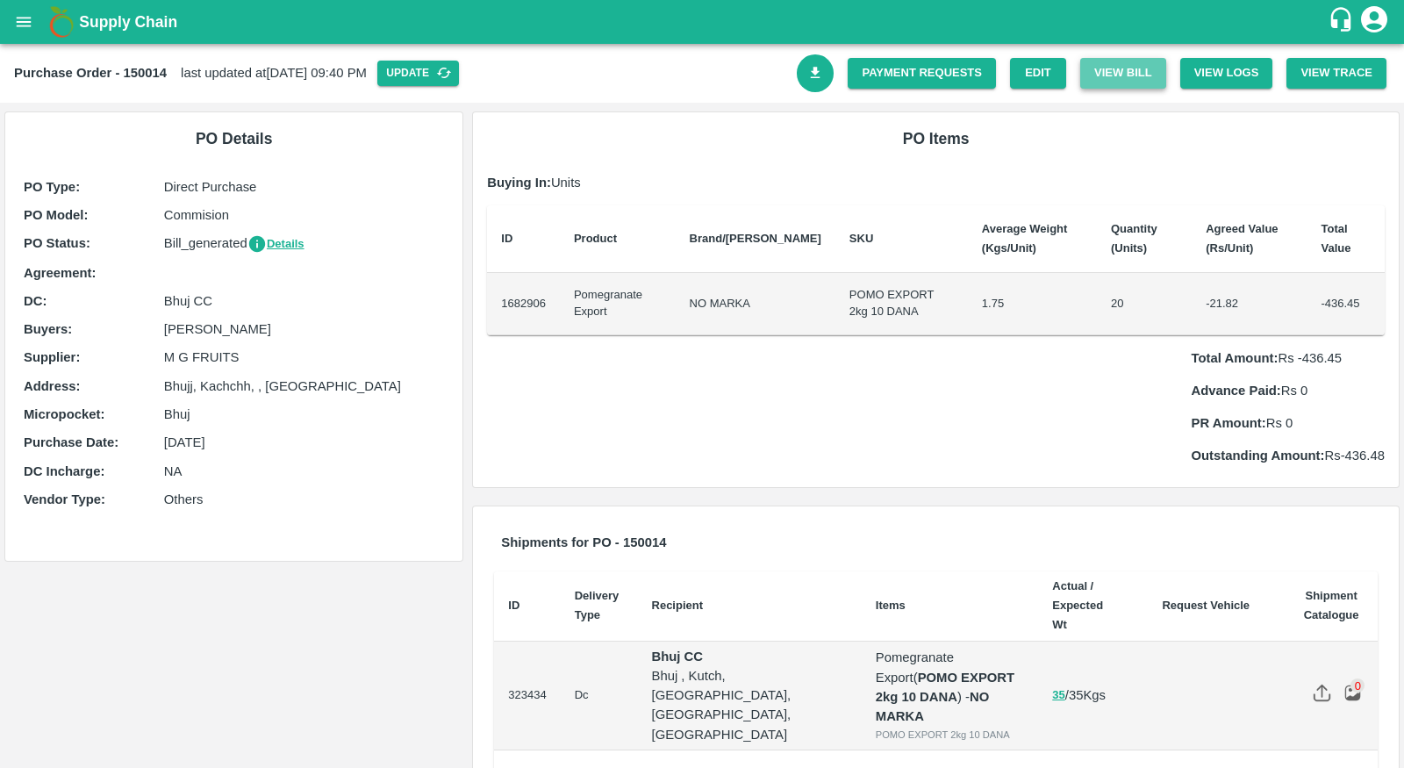
click at [1124, 68] on button "View Bill" at bounding box center [1123, 73] width 86 height 31
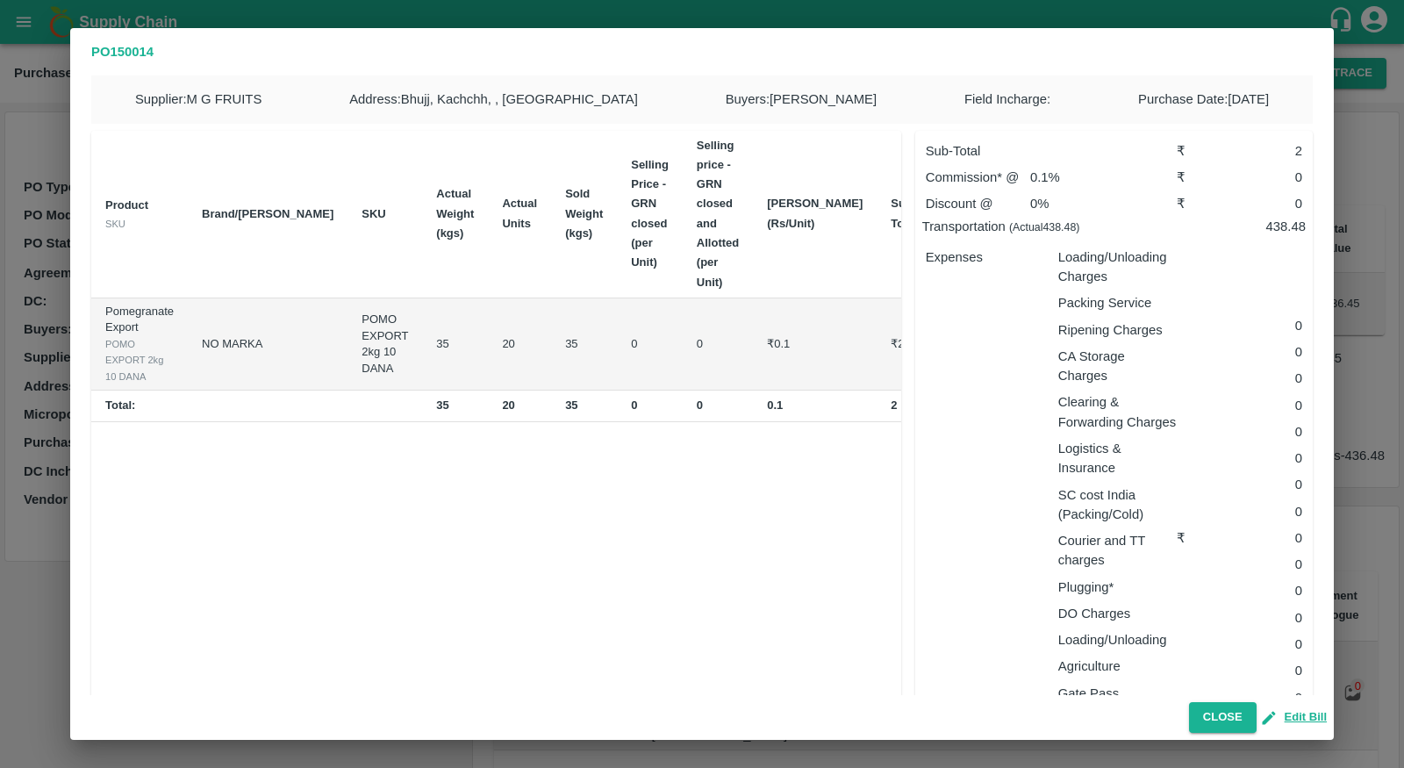
scroll to position [233, 0]
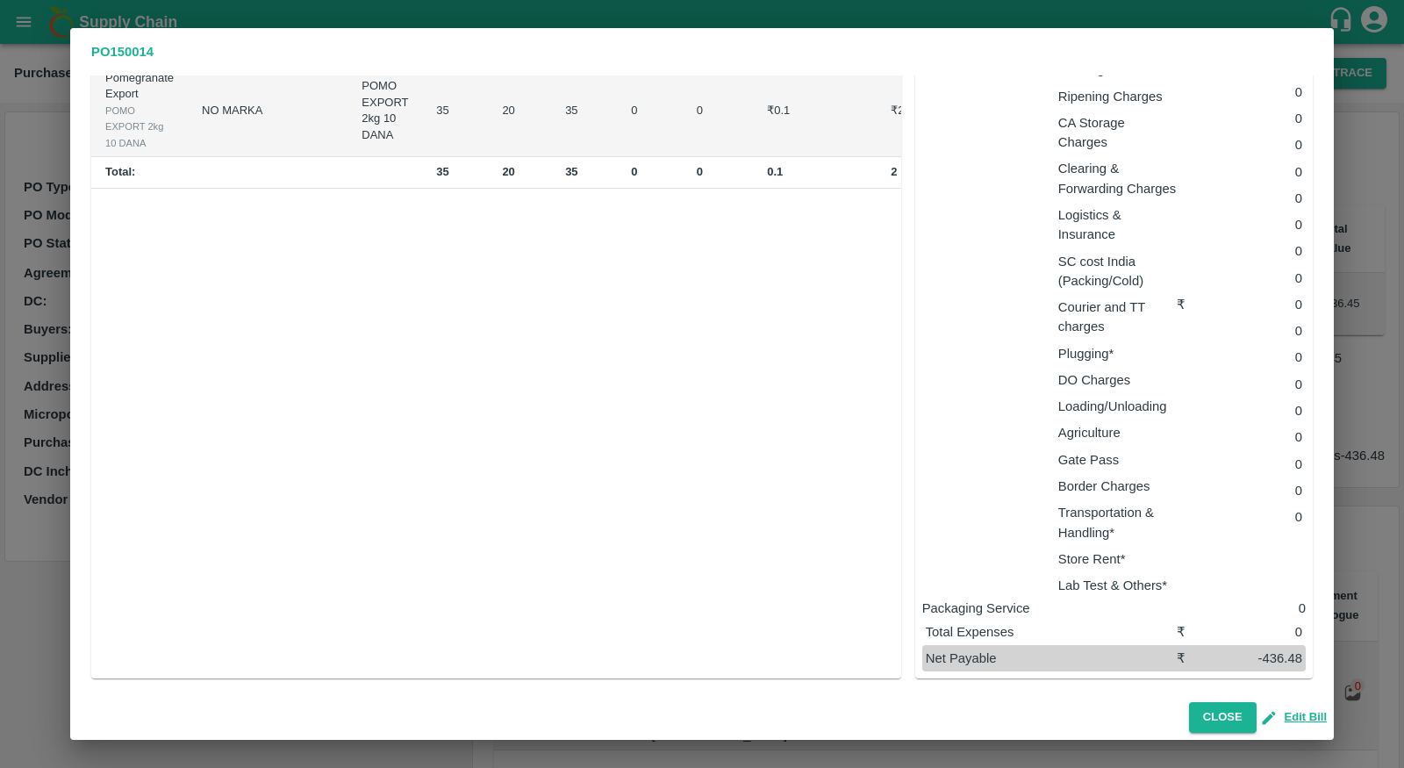
click at [1395, 563] on div "PO 150014 Supplier : M G FRUITS Address : [GEOGRAPHIC_DATA], [GEOGRAPHIC_DATA],…" at bounding box center [702, 384] width 1404 height 768
